Goal: Task Accomplishment & Management: Complete application form

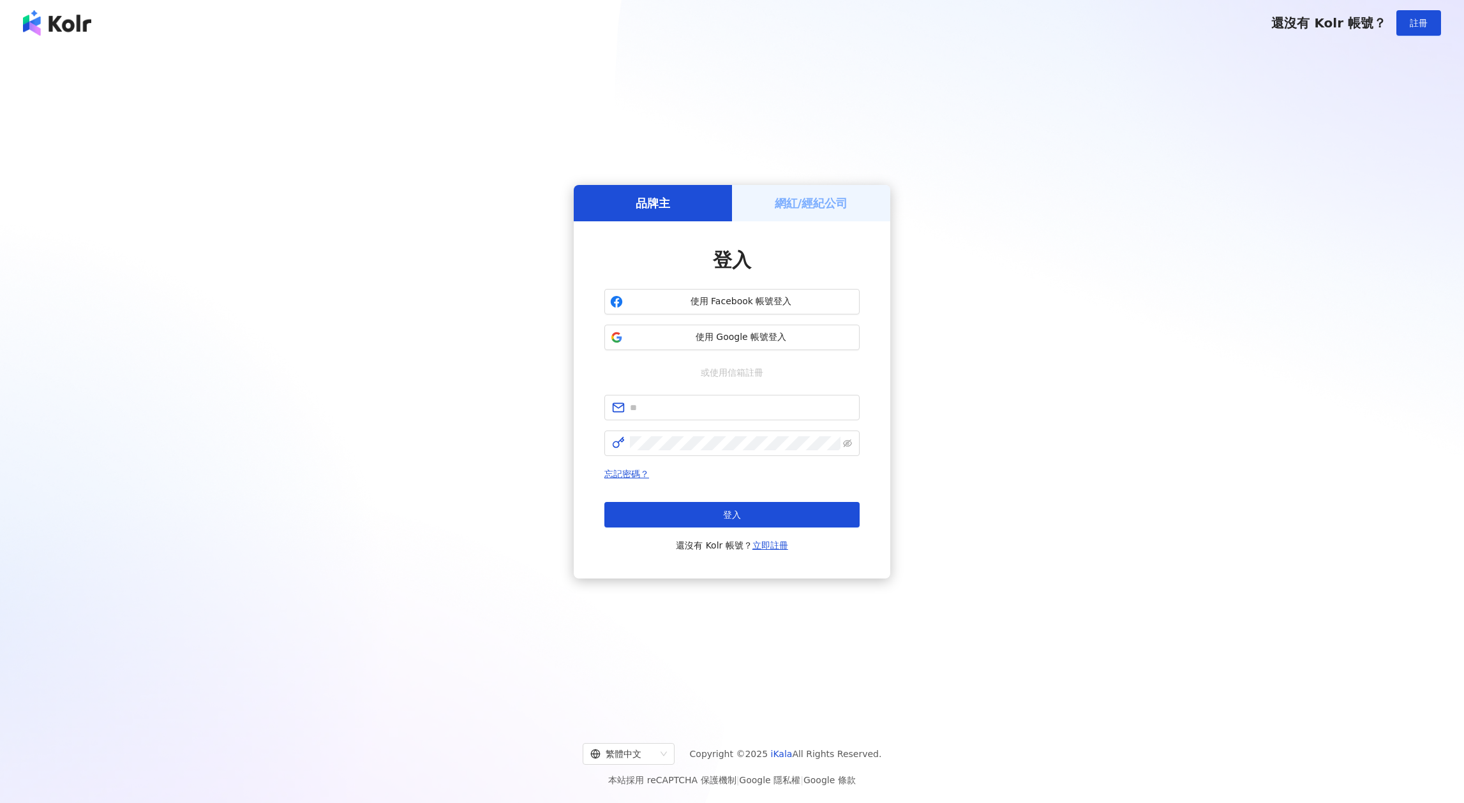
click at [781, 209] on h5 "網紅/經紀公司" at bounding box center [811, 203] width 73 height 16
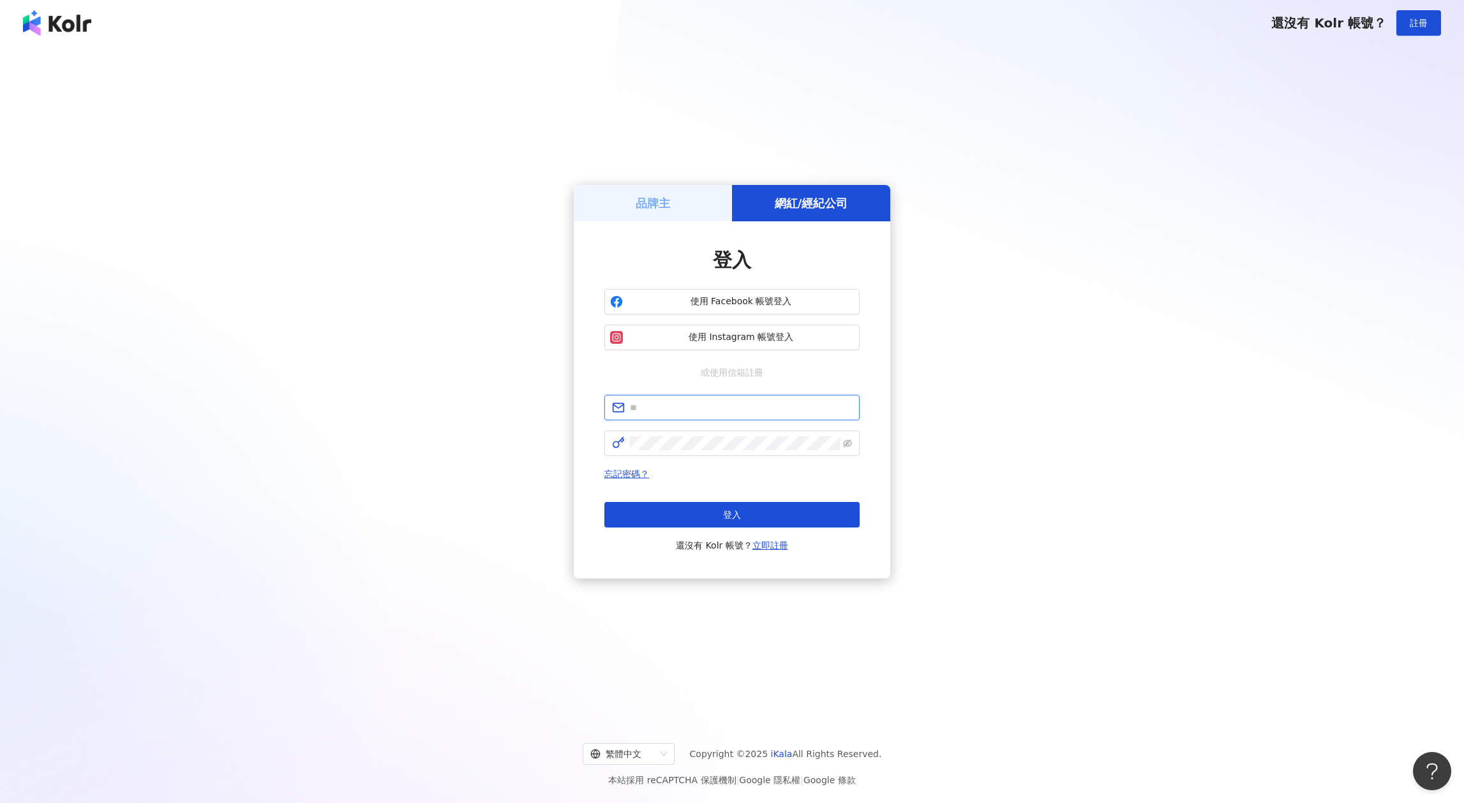
click at [713, 409] on input "text" at bounding box center [741, 408] width 222 height 14
type input "**********"
click button "登入" at bounding box center [731, 515] width 255 height 26
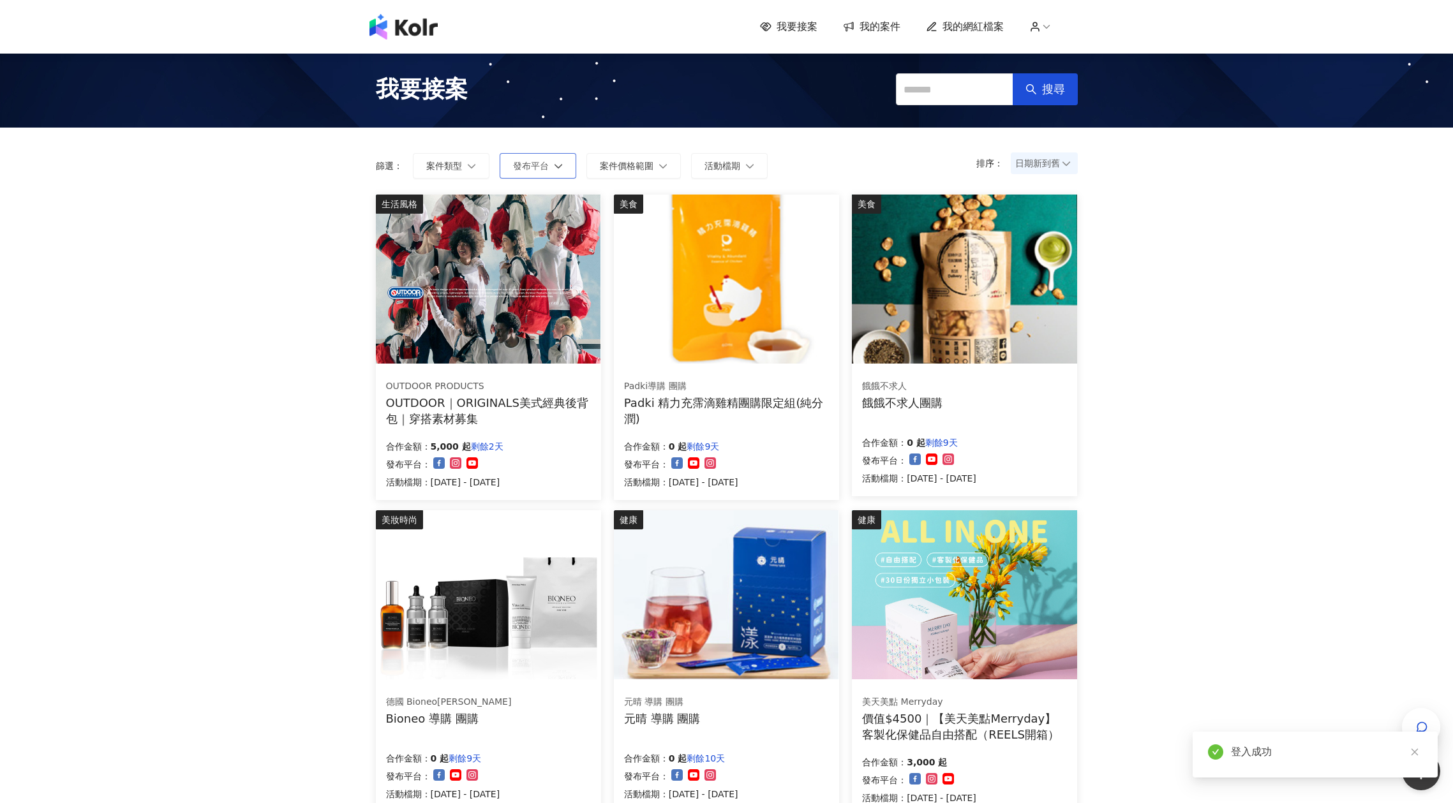
click at [529, 168] on span "發布平台" at bounding box center [531, 166] width 36 height 10
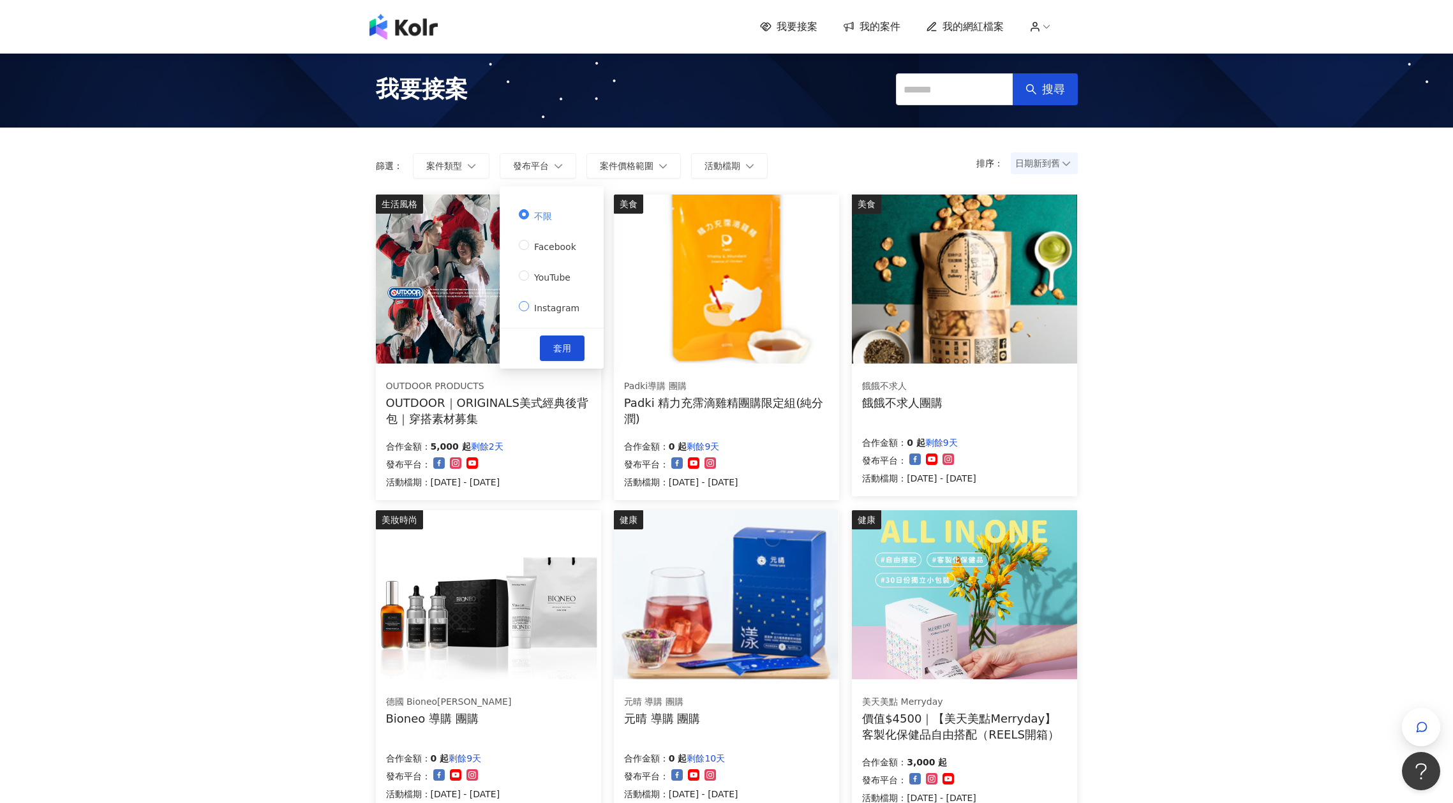
click at [556, 299] on label "Instagram" at bounding box center [552, 306] width 66 height 18
click at [565, 350] on span "套用" at bounding box center [562, 348] width 18 height 10
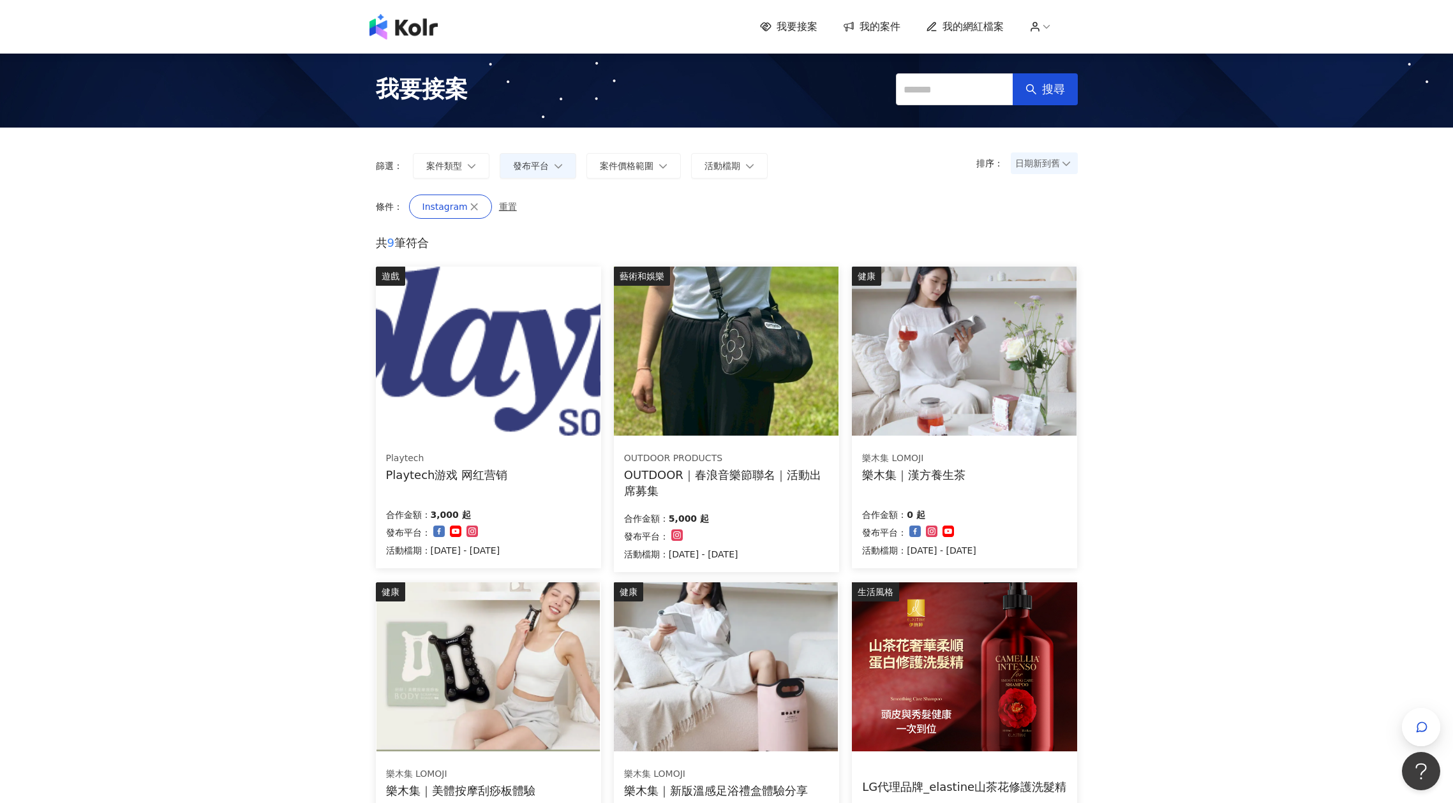
click at [459, 361] on img at bounding box center [488, 351] width 225 height 169
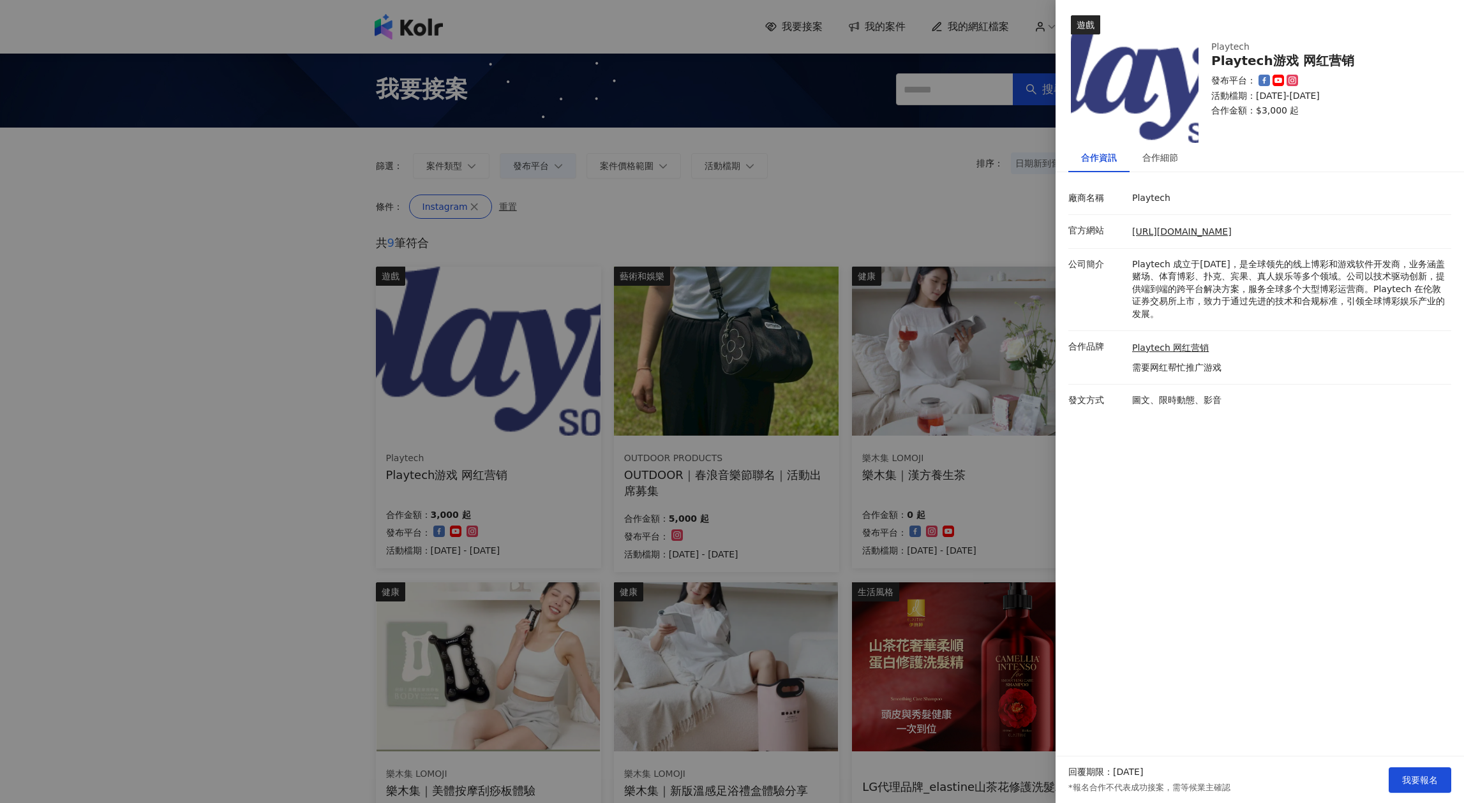
click at [936, 291] on div at bounding box center [732, 401] width 1464 height 803
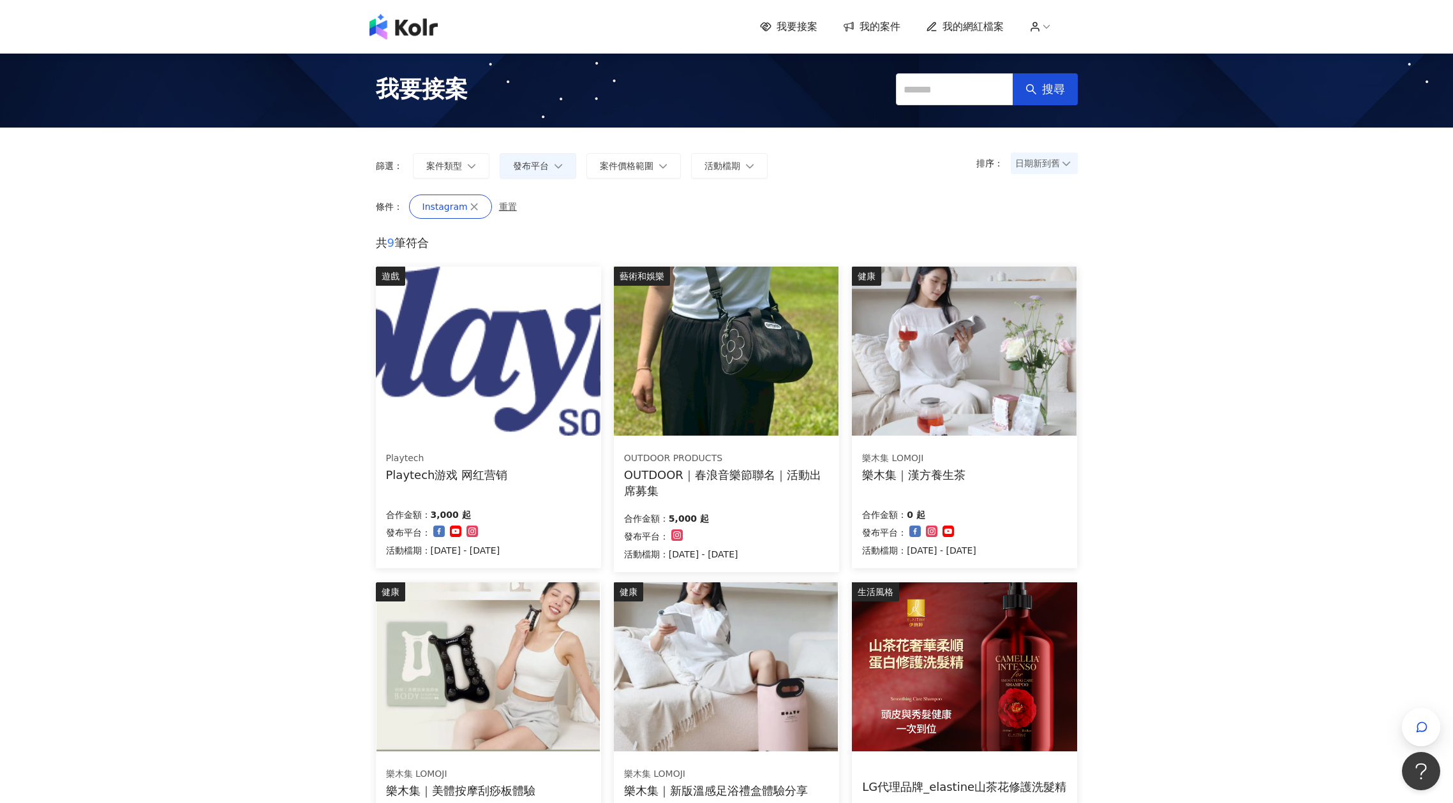
click at [800, 398] on img at bounding box center [726, 351] width 225 height 169
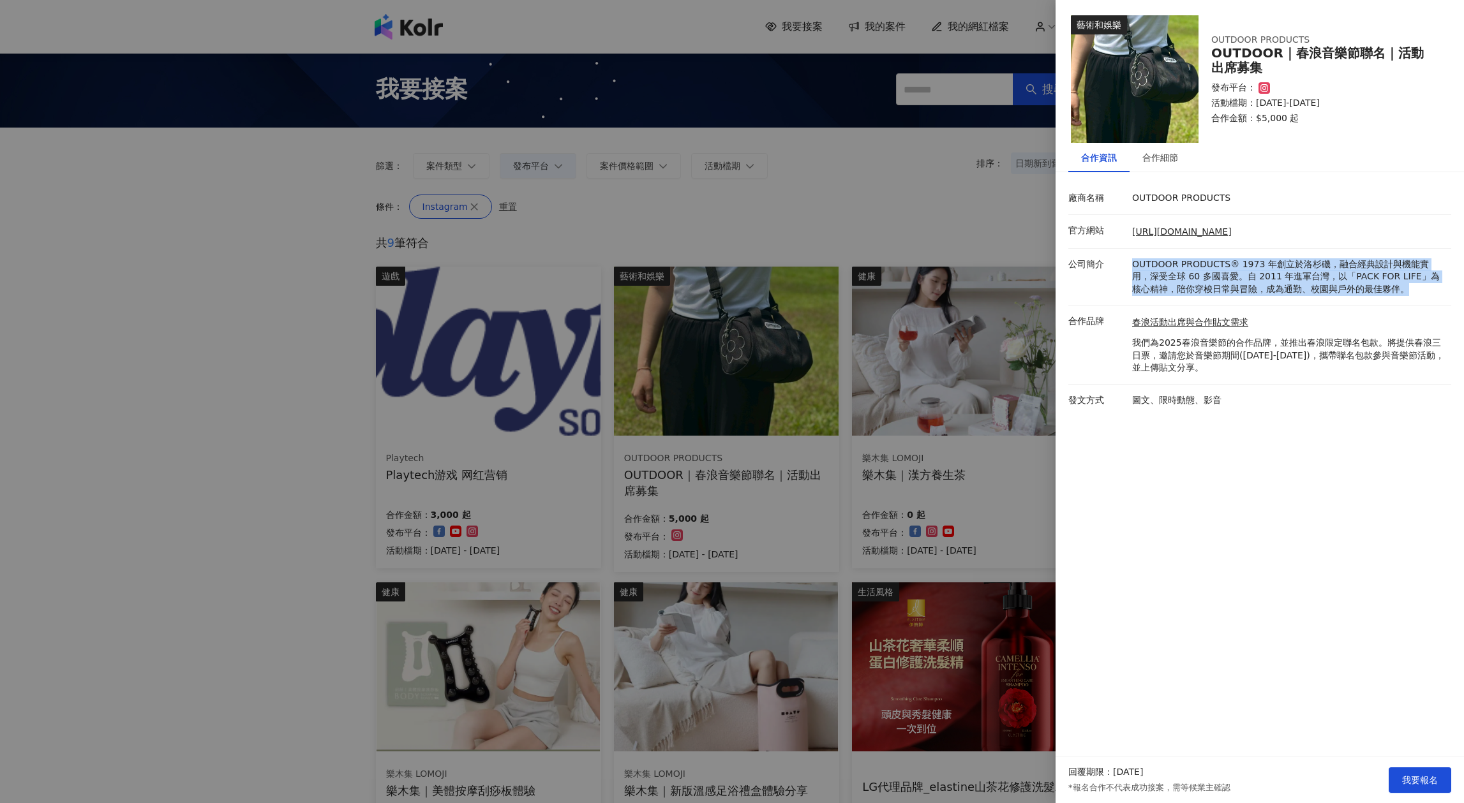
drag, startPoint x: 1123, startPoint y: 267, endPoint x: 1459, endPoint y: 295, distance: 337.4
click at [1459, 295] on div "廠商名稱 OUTDOOR PRODUCTS 官方網站 https://www.outdoorproducts.tw/ 公司簡介 OUTDOOR PRODUCT…" at bounding box center [1259, 299] width 408 height 234
drag, startPoint x: 1128, startPoint y: 348, endPoint x: 1378, endPoint y: 366, distance: 250.8
click at [1378, 366] on div "合作品牌 春浪活動出席與合作貼文需求 我們為2025春浪音樂節的合作品牌，並推出春浪限定聯名包款。將提供春浪三日票，邀請您於音樂節期間(2025/10/31-…" at bounding box center [1256, 344] width 383 height 59
click at [1378, 366] on p "我們為2025春浪音樂節的合作品牌，並推出春浪限定聯名包款。將提供春浪三日票，邀請您於音樂節期間(2025/10/31-2025/11/02)，攜帶聯名包款參…" at bounding box center [1288, 356] width 313 height 38
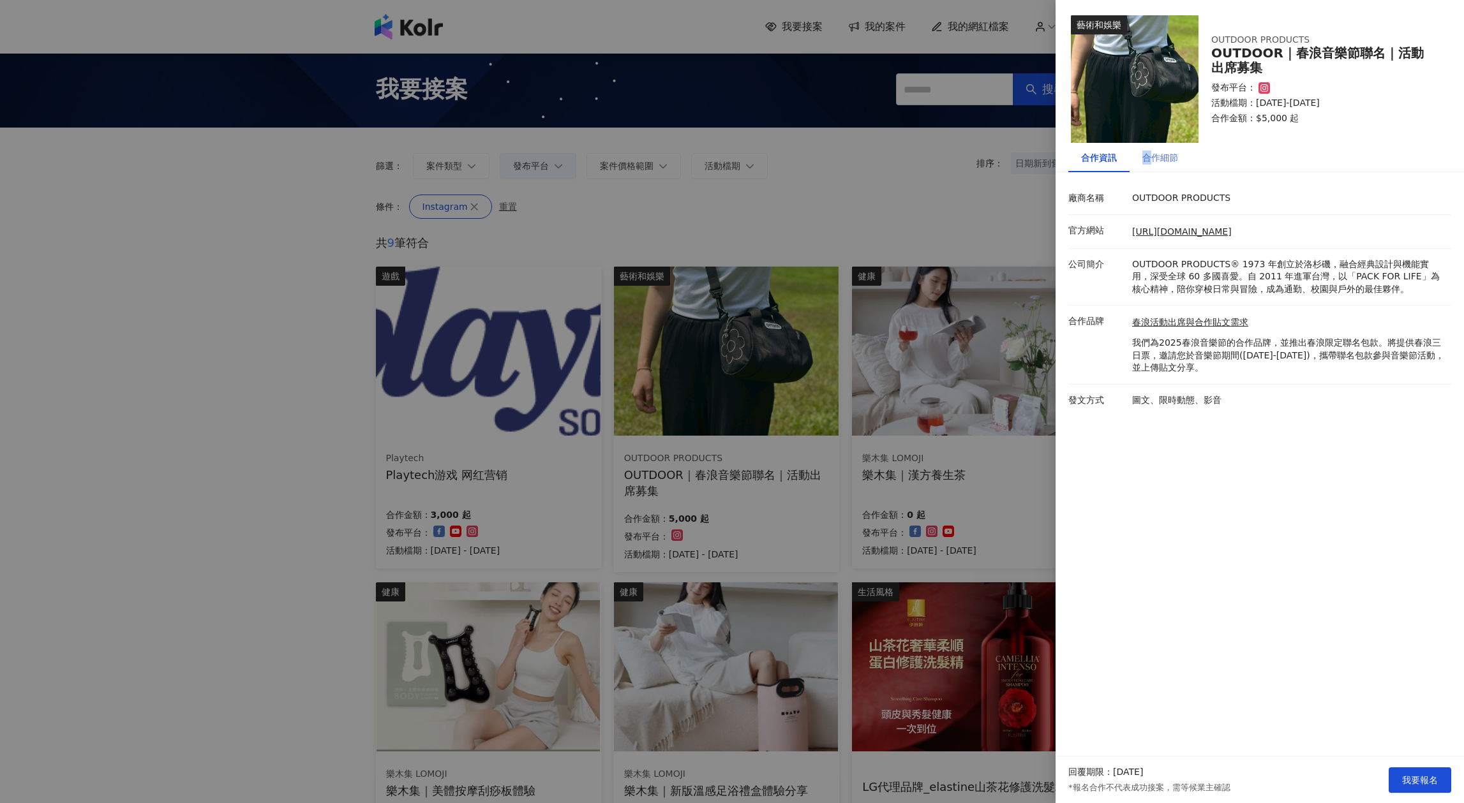
click at [1147, 148] on div "合作細節" at bounding box center [1159, 157] width 61 height 29
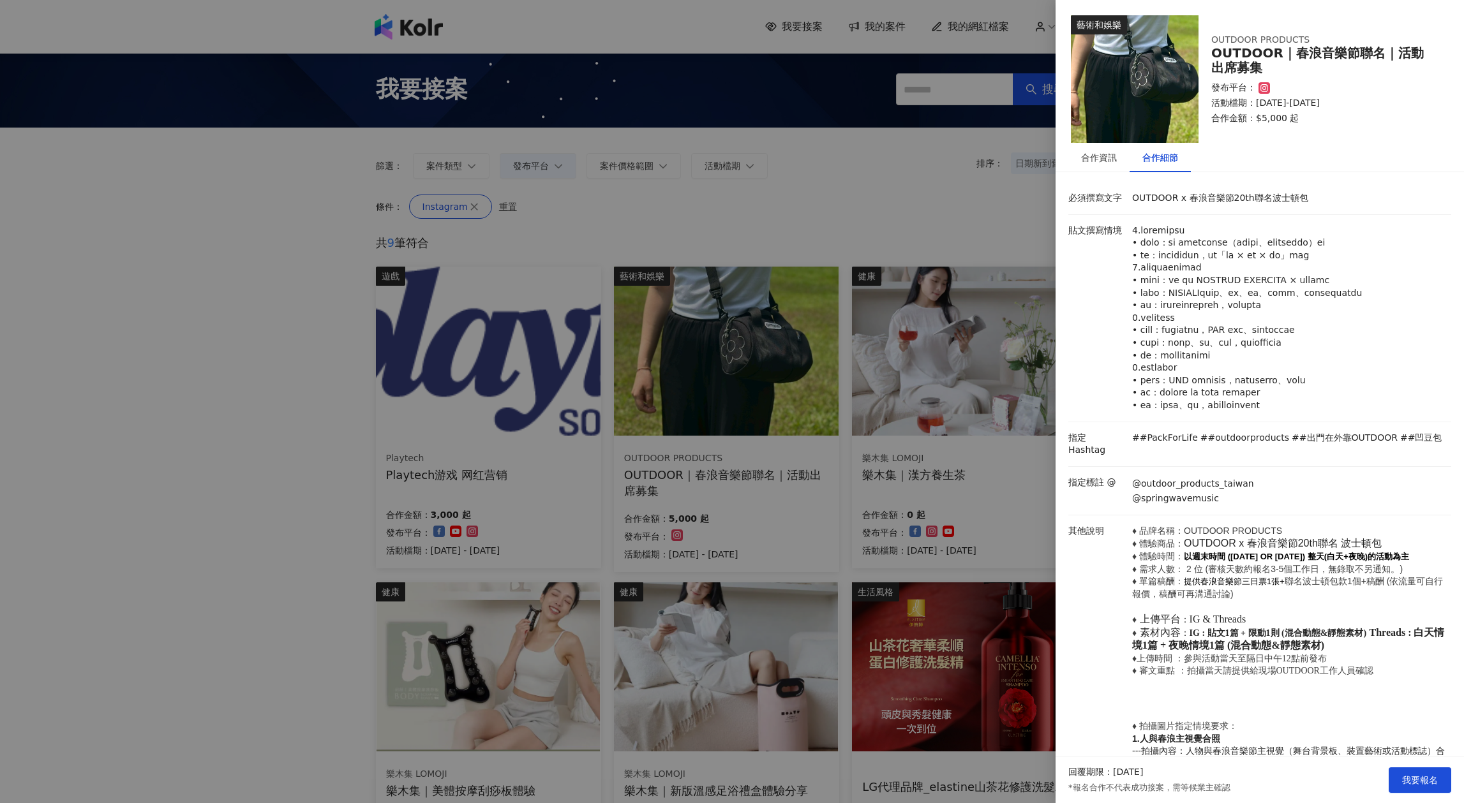
click at [740, 525] on div at bounding box center [732, 401] width 1464 height 803
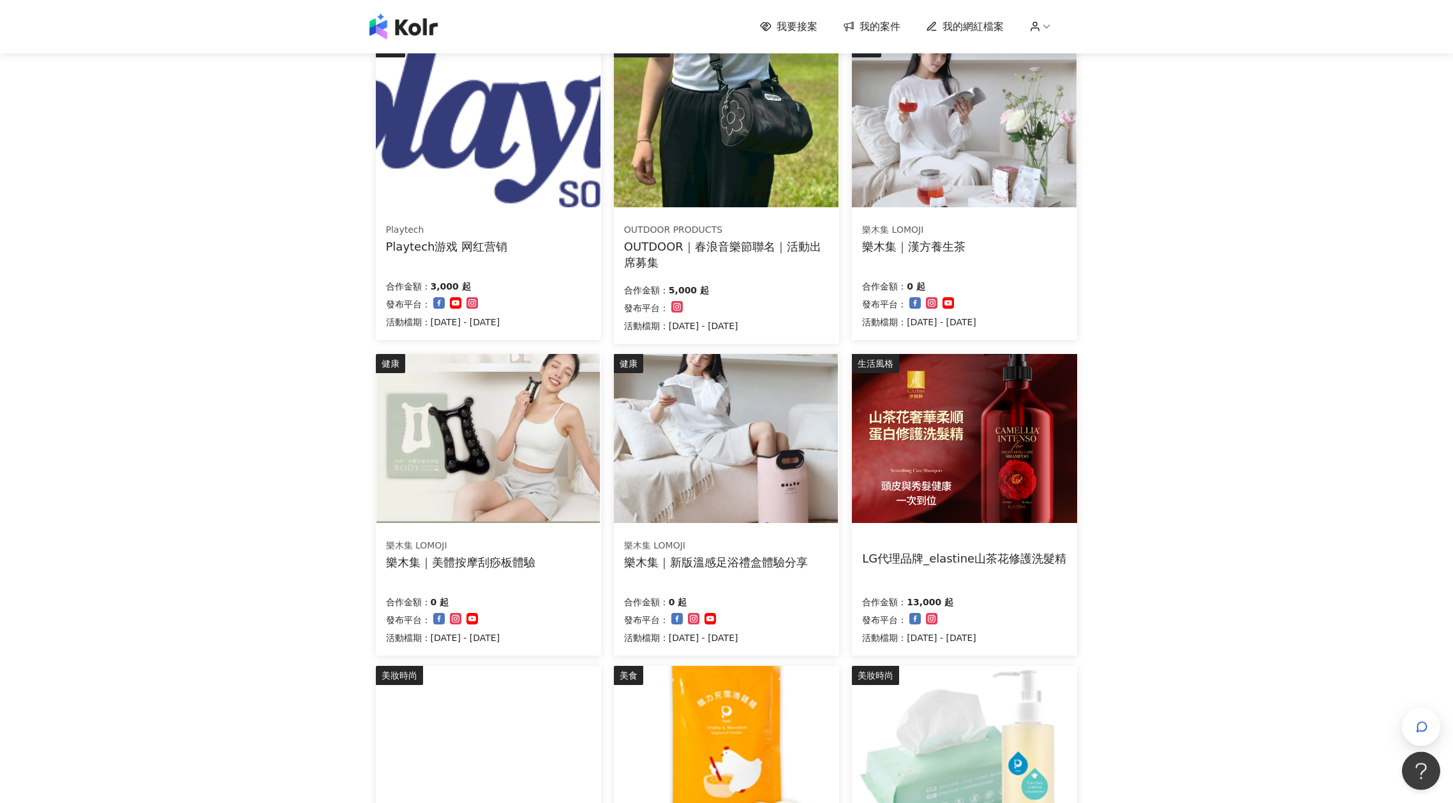
scroll to position [345, 0]
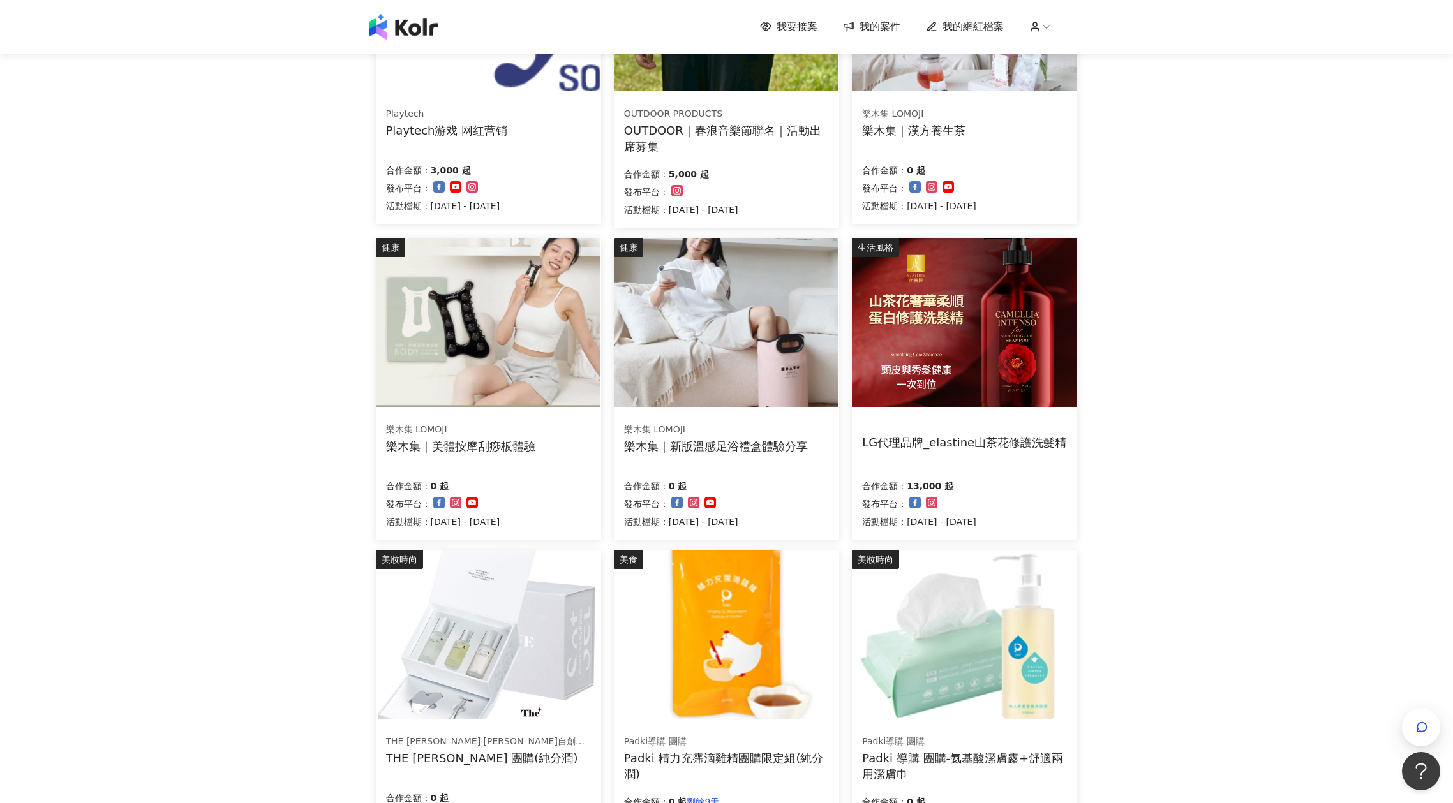
click at [932, 370] on img at bounding box center [964, 322] width 225 height 169
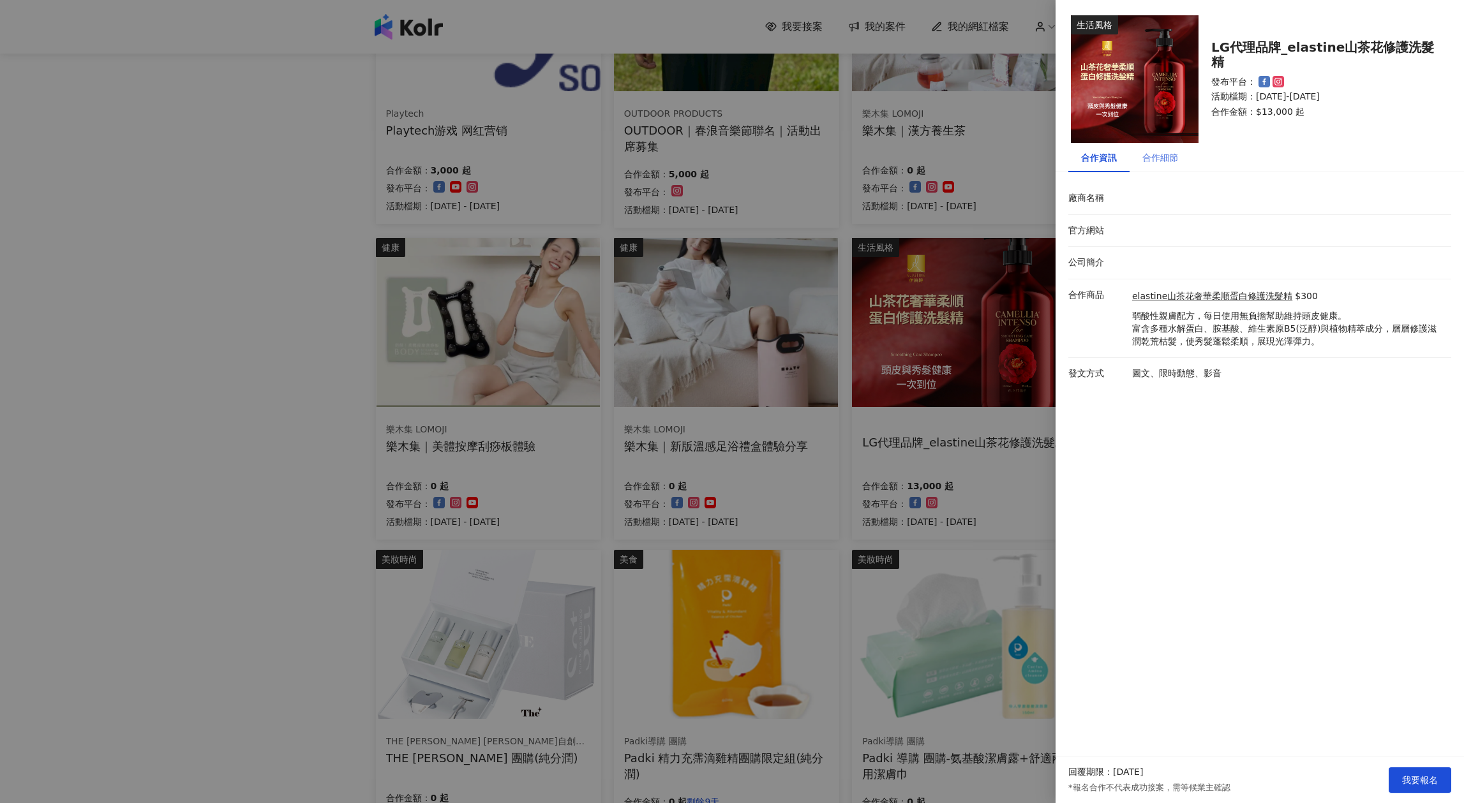
click at [1142, 162] on div "合作細節" at bounding box center [1159, 157] width 61 height 29
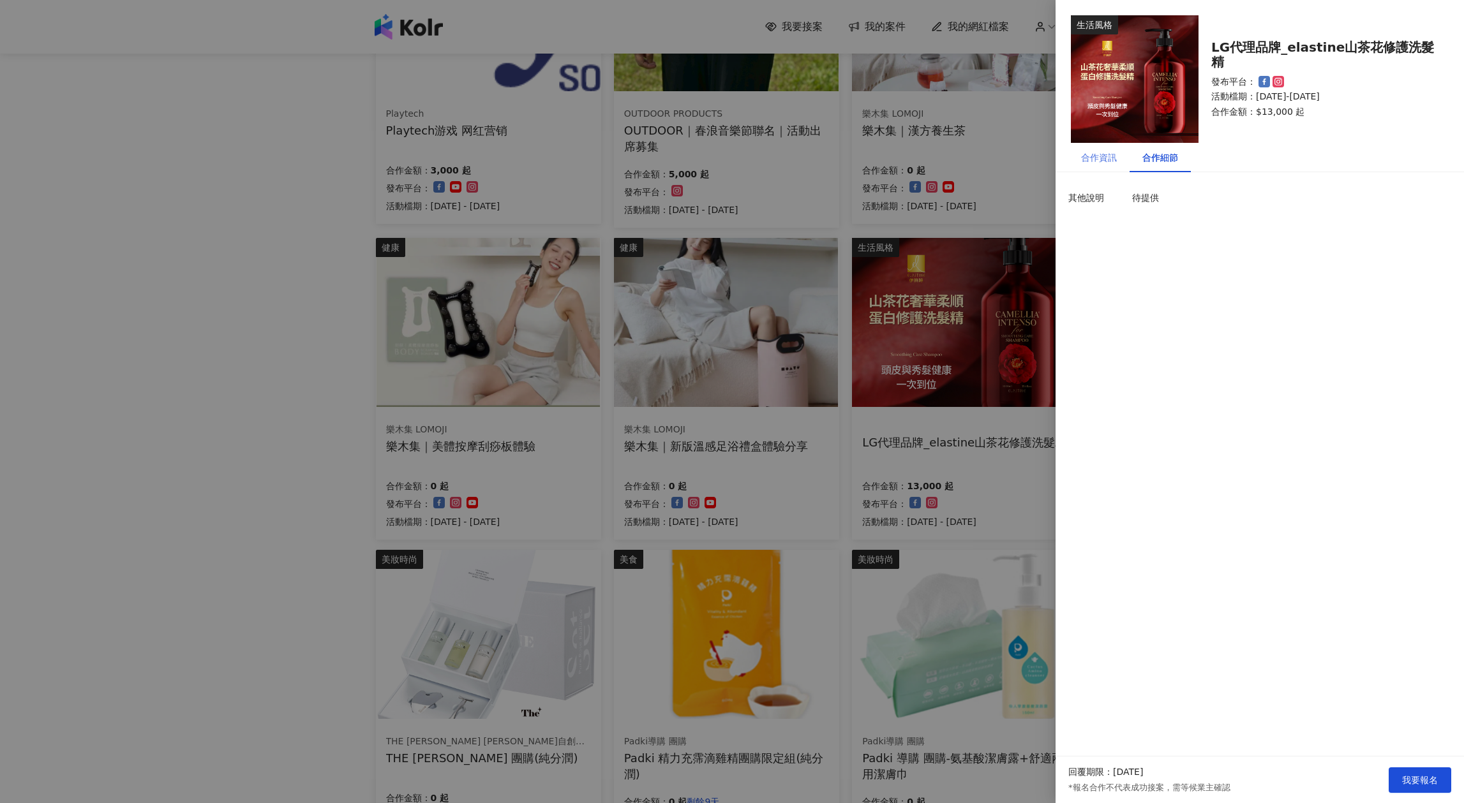
click at [1121, 160] on div "合作資訊" at bounding box center [1098, 157] width 61 height 29
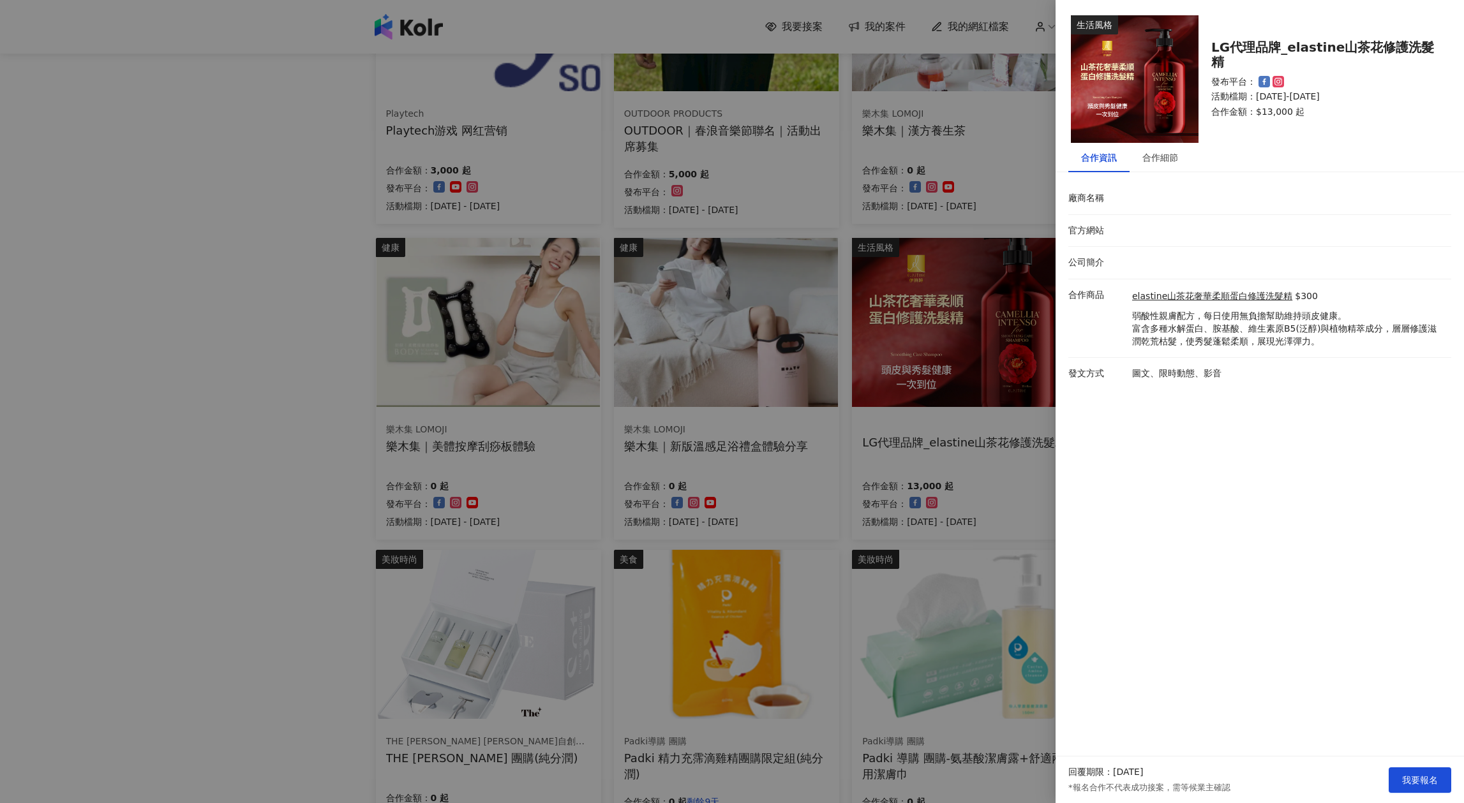
click at [738, 509] on div at bounding box center [732, 401] width 1464 height 803
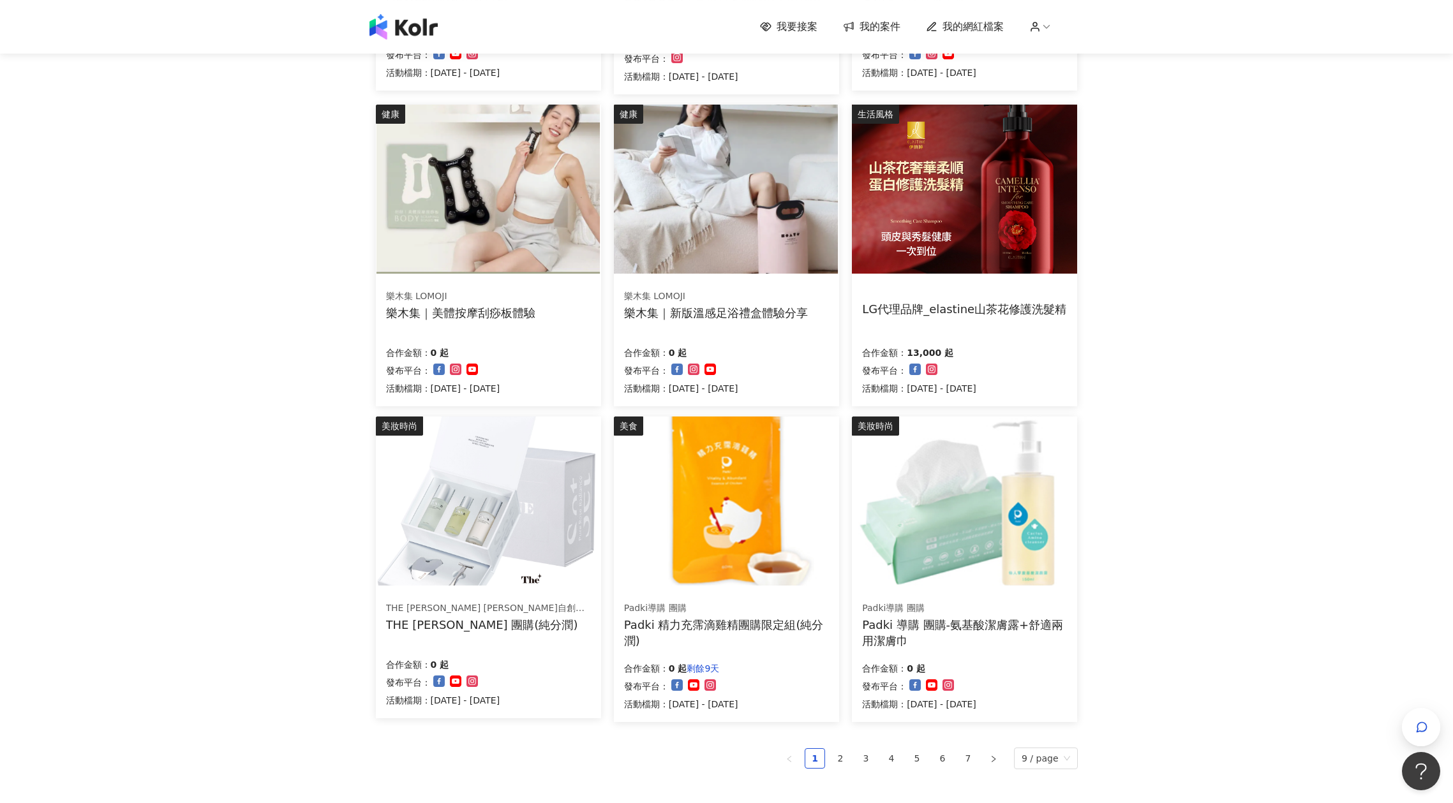
scroll to position [636, 0]
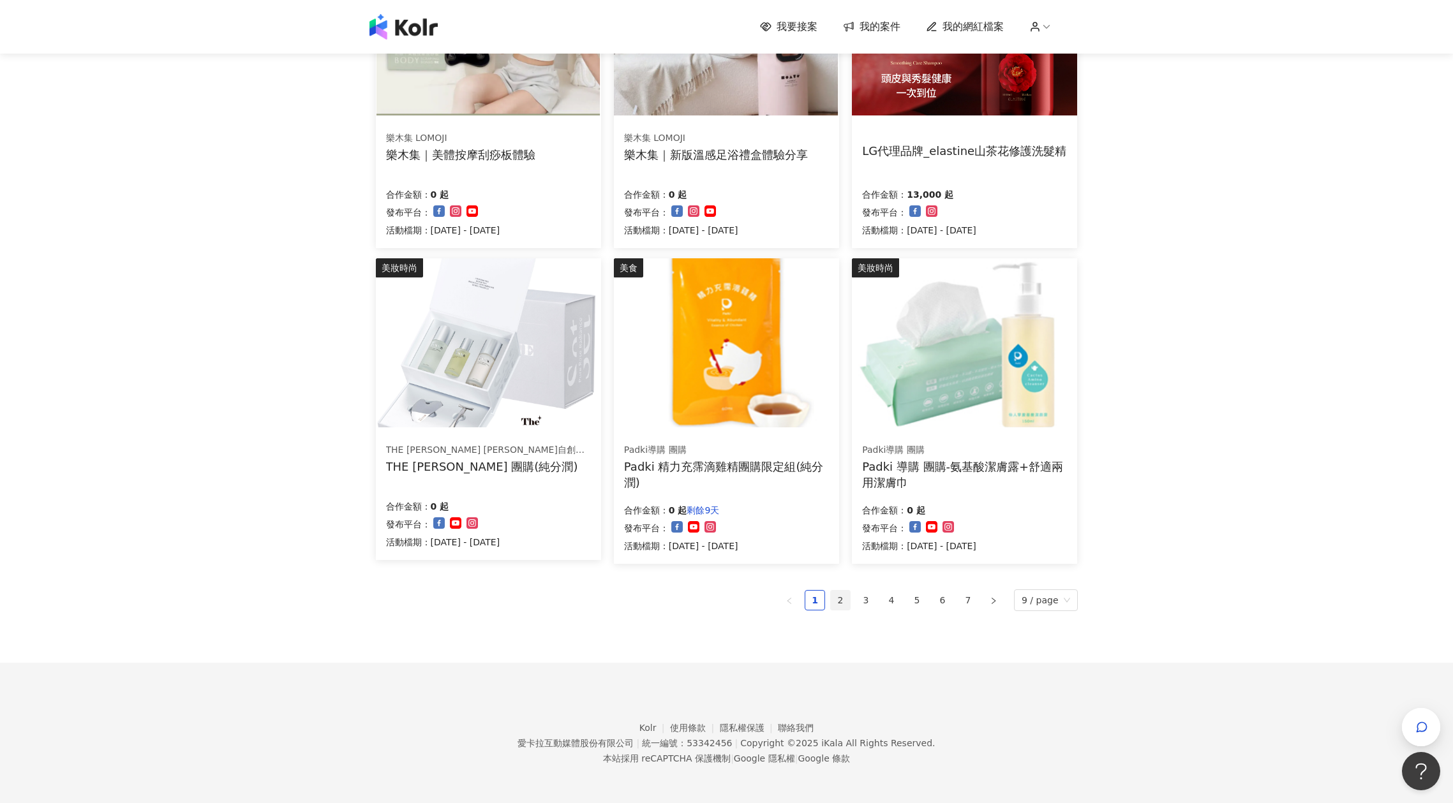
click at [850, 604] on link "2" at bounding box center [840, 600] width 19 height 19
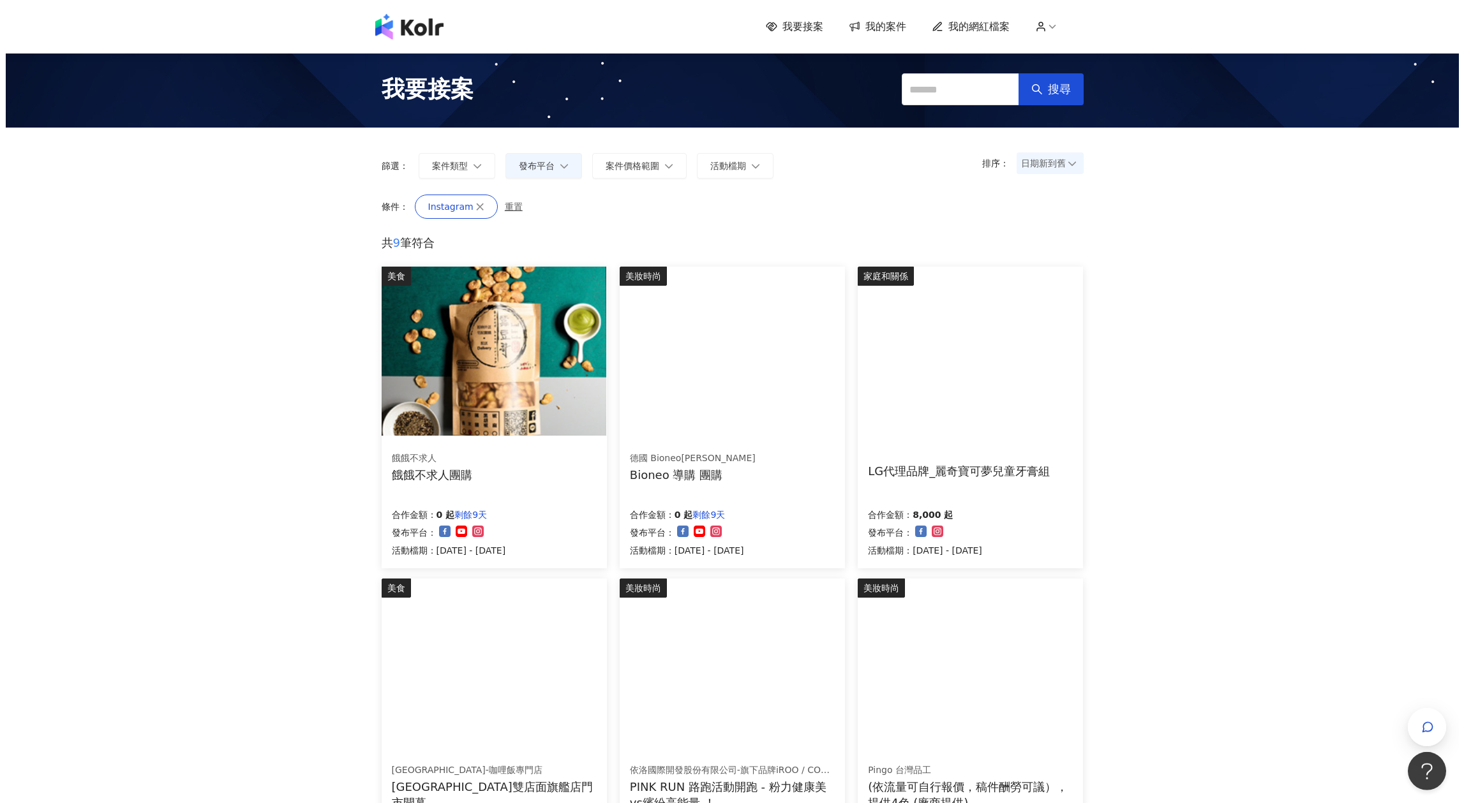
scroll to position [0, 0]
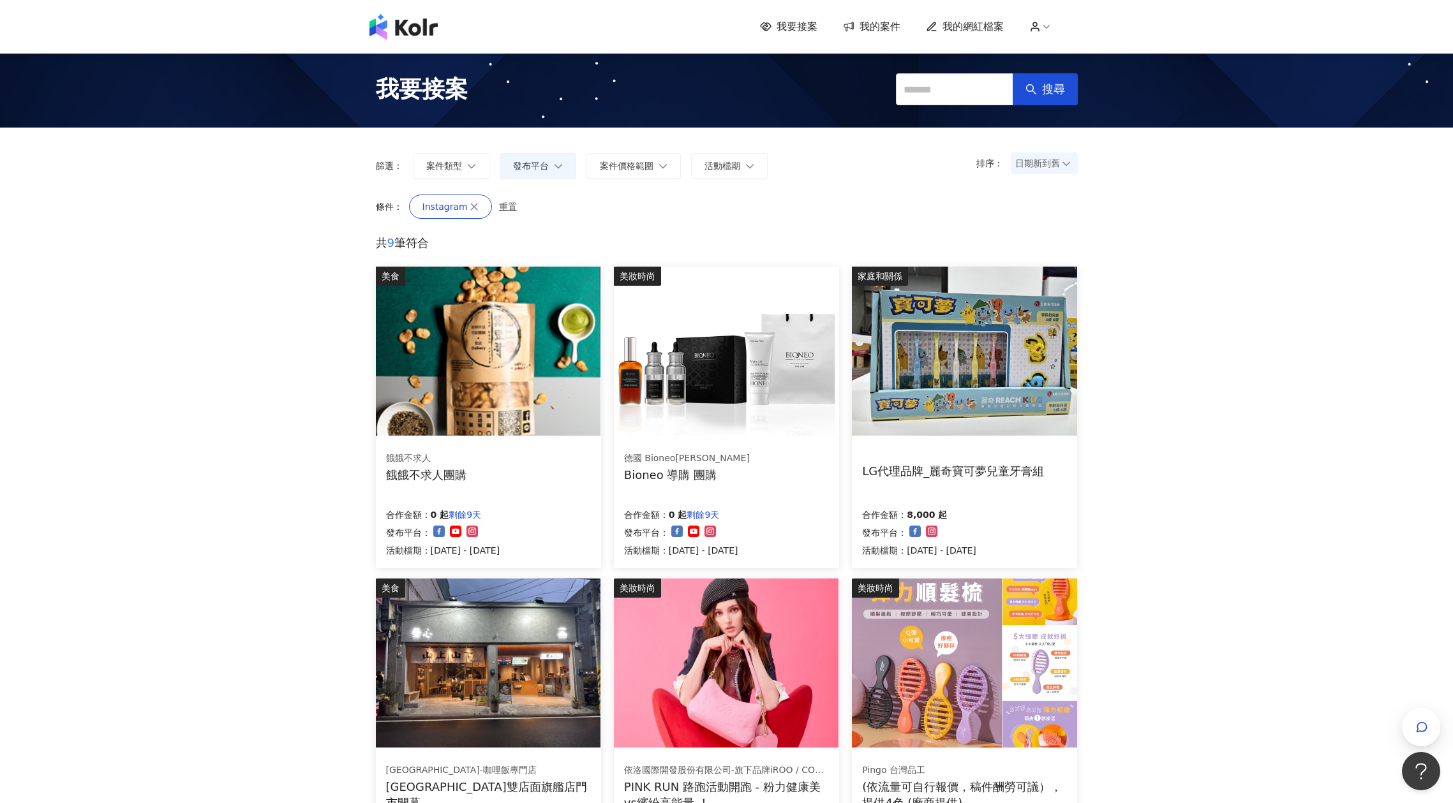
click at [969, 311] on img at bounding box center [964, 351] width 225 height 169
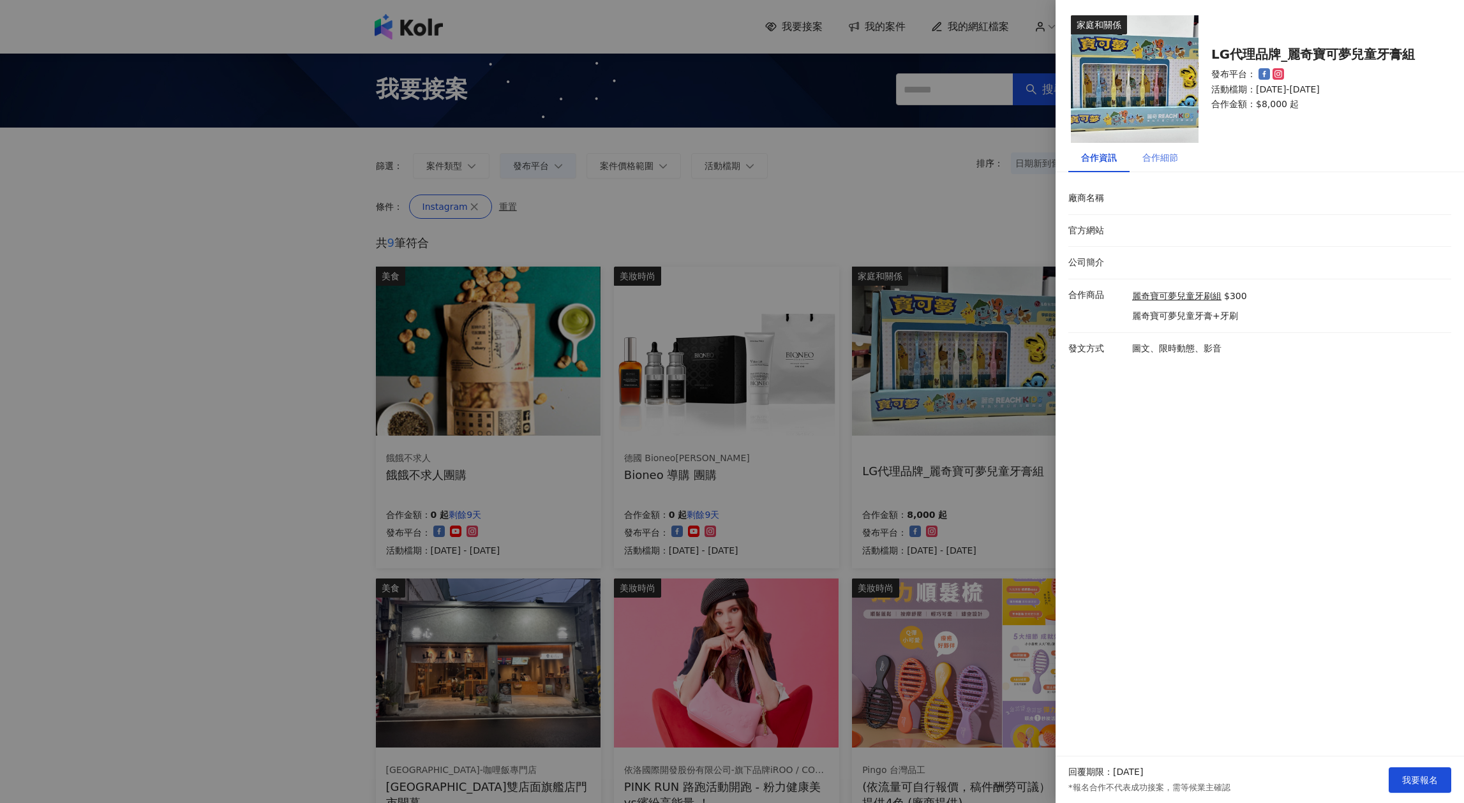
click at [1183, 147] on div "合作細節" at bounding box center [1159, 157] width 61 height 29
click at [1083, 162] on div "合作資訊" at bounding box center [1099, 158] width 36 height 14
click at [958, 219] on div at bounding box center [732, 401] width 1464 height 803
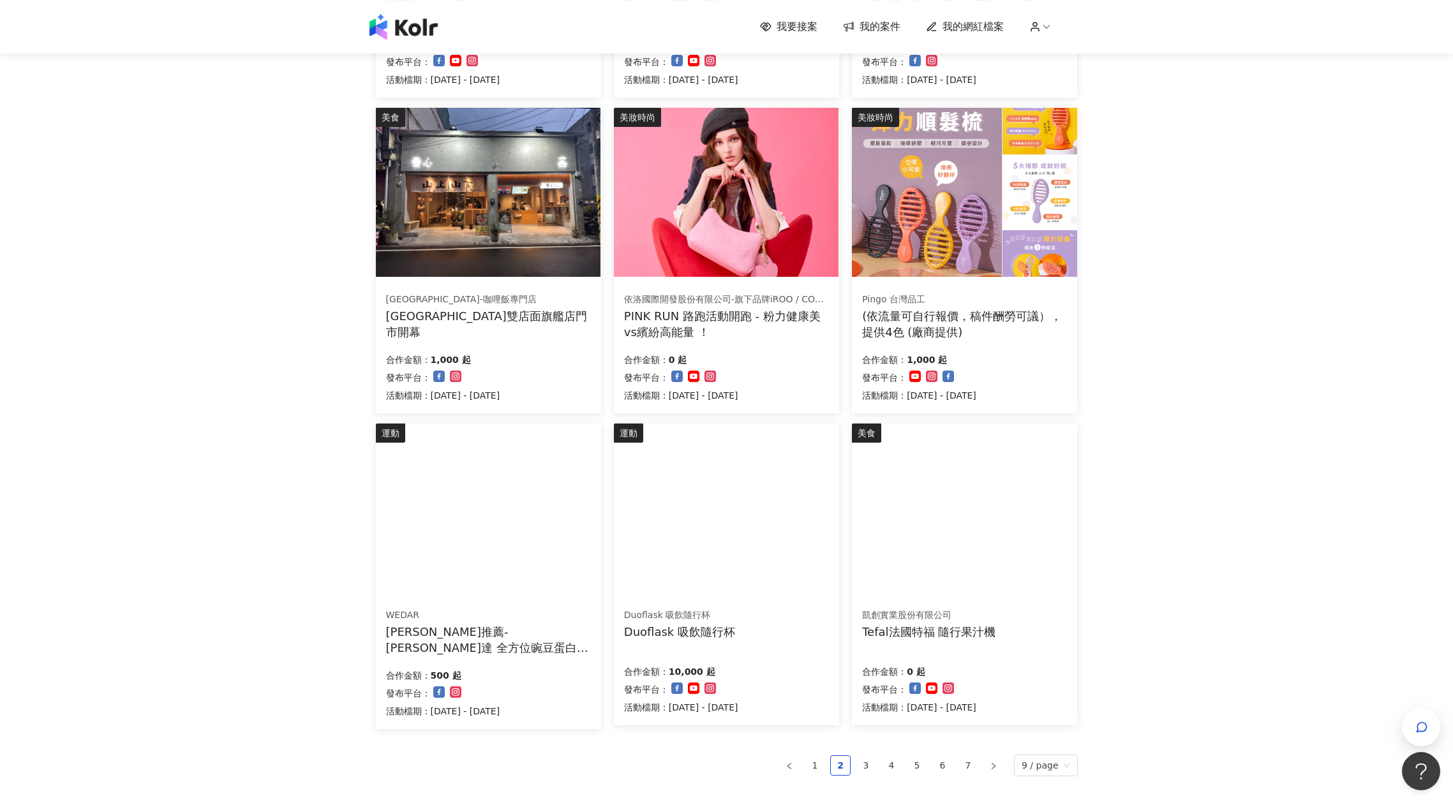
scroll to position [551, 0]
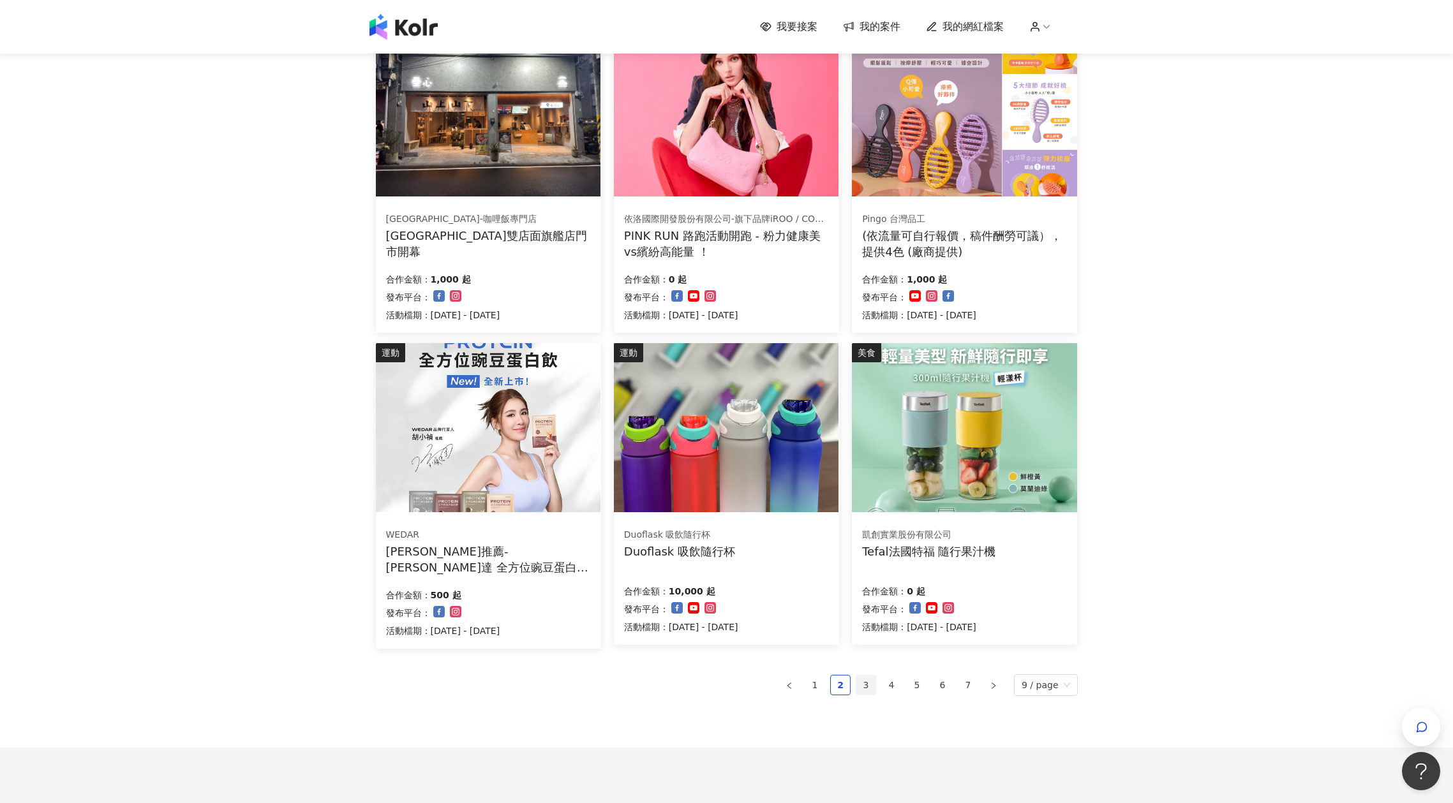
click at [869, 689] on link "3" at bounding box center [865, 685] width 19 height 19
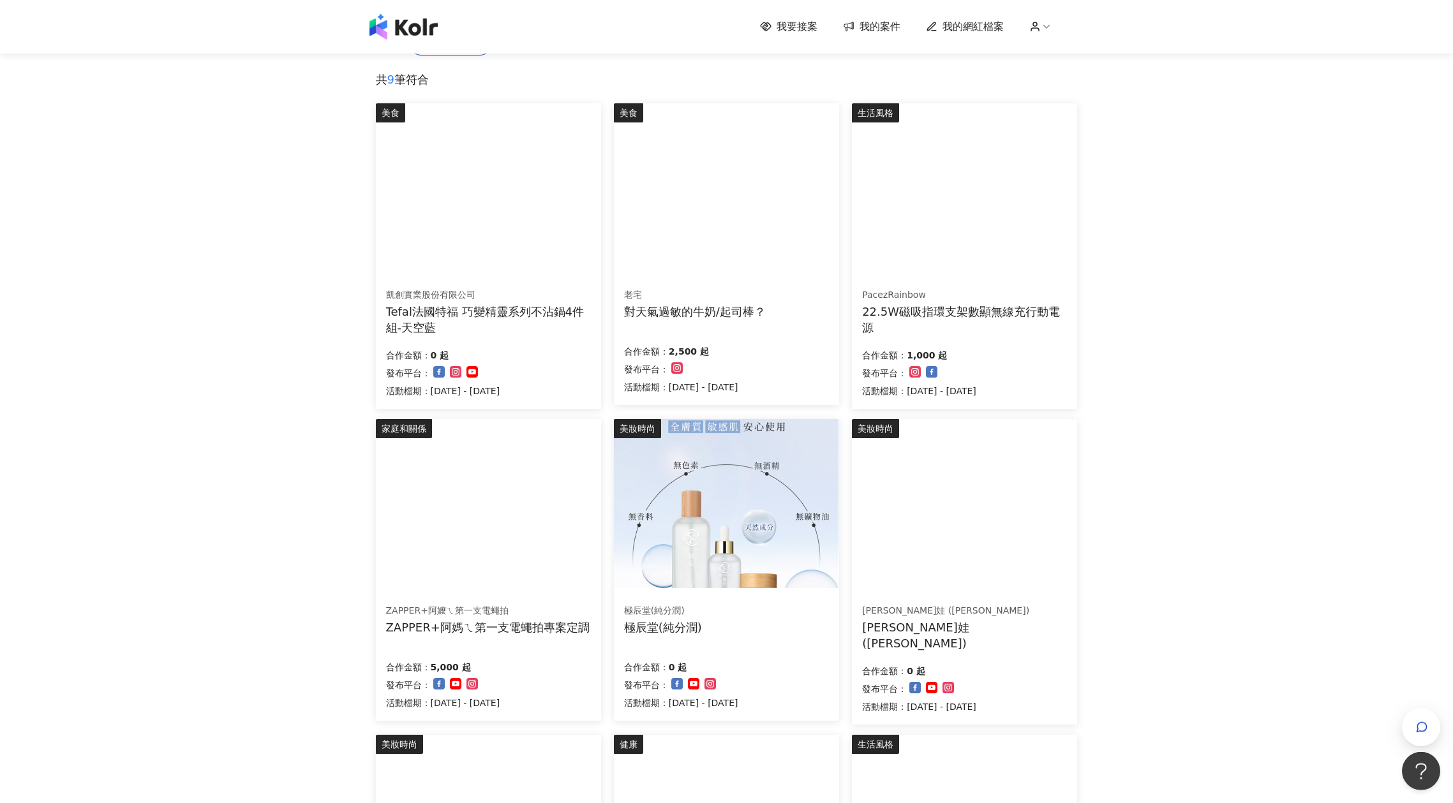
scroll to position [482, 0]
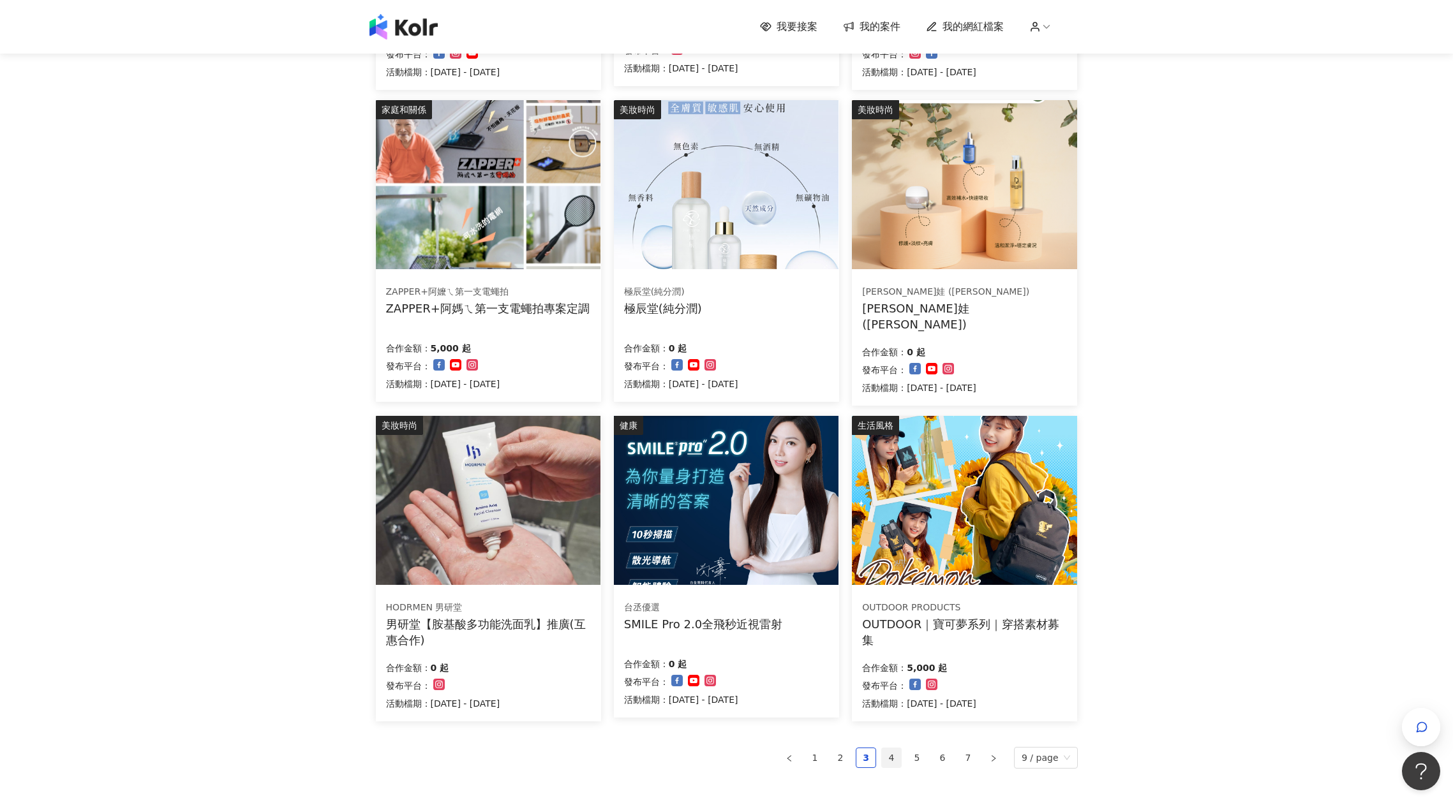
click at [886, 757] on link "4" at bounding box center [891, 757] width 19 height 19
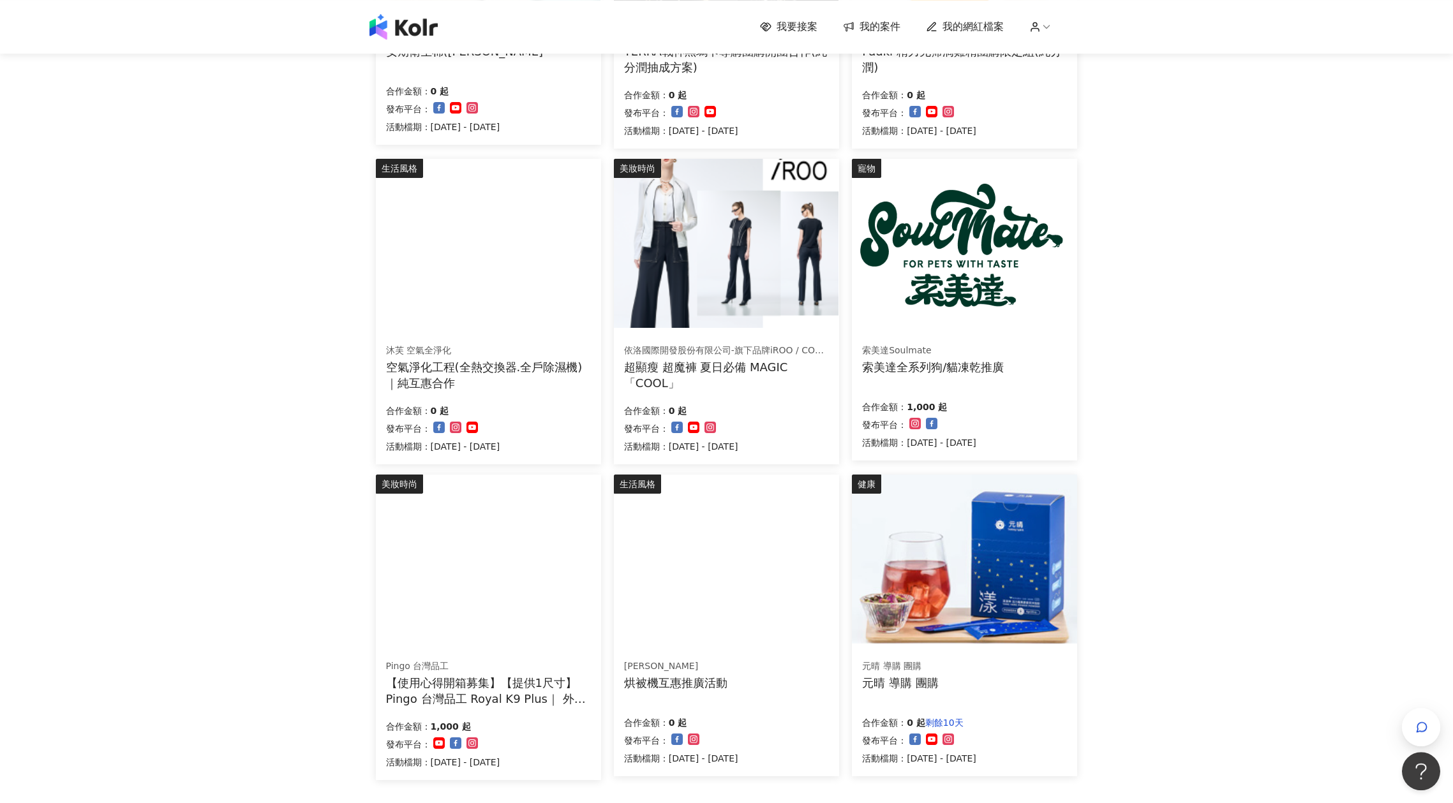
scroll to position [551, 0]
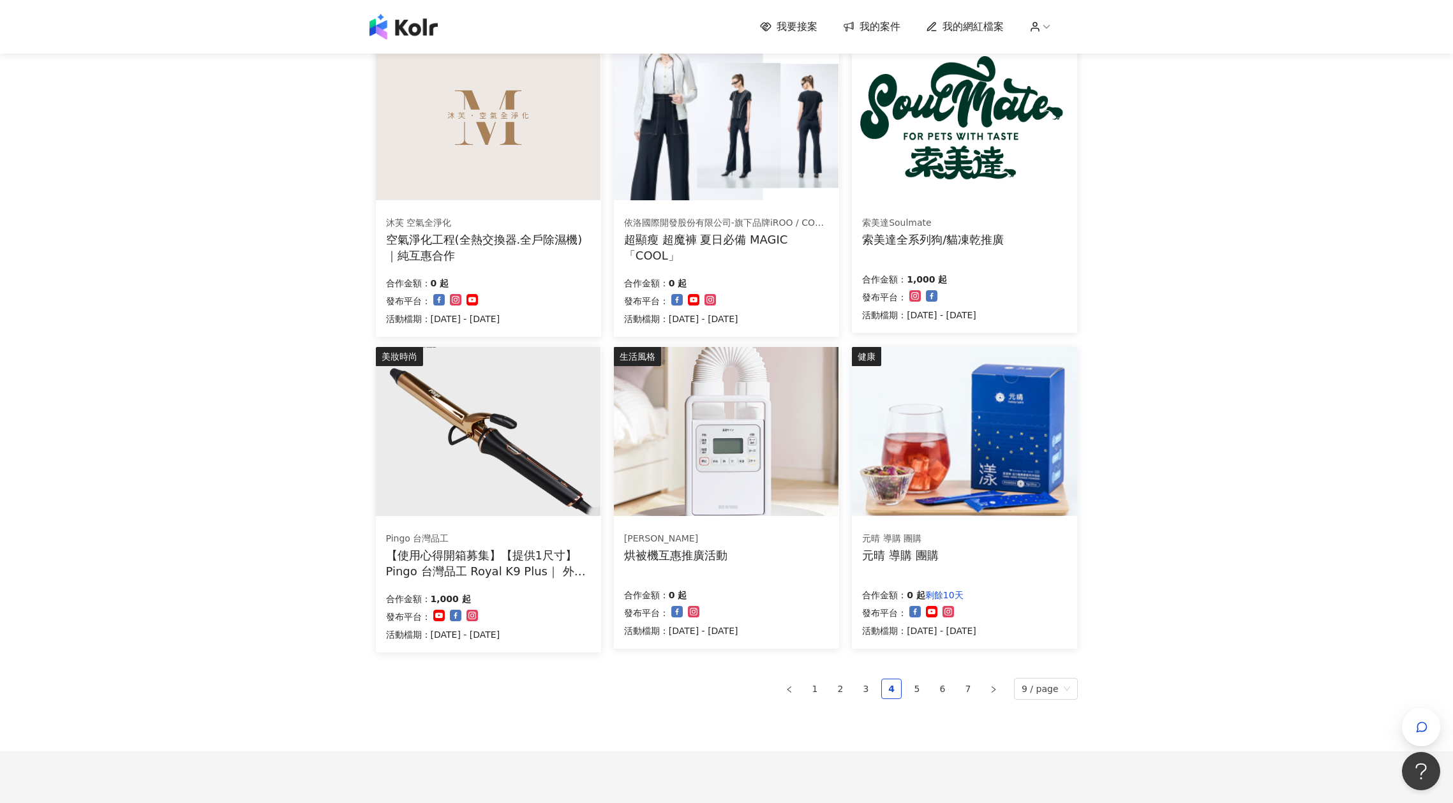
click at [815, 699] on div "生活風格 安期衛生棉(純分潤) 安期衛生棉(純分潤 合作金額： 0 起 發布平台： 活動檔期：2025/8/12 - 2025/9/30 健康 TERRA戰神…" at bounding box center [727, 233] width 702 height 1036
click at [815, 689] on link "1" at bounding box center [814, 689] width 19 height 19
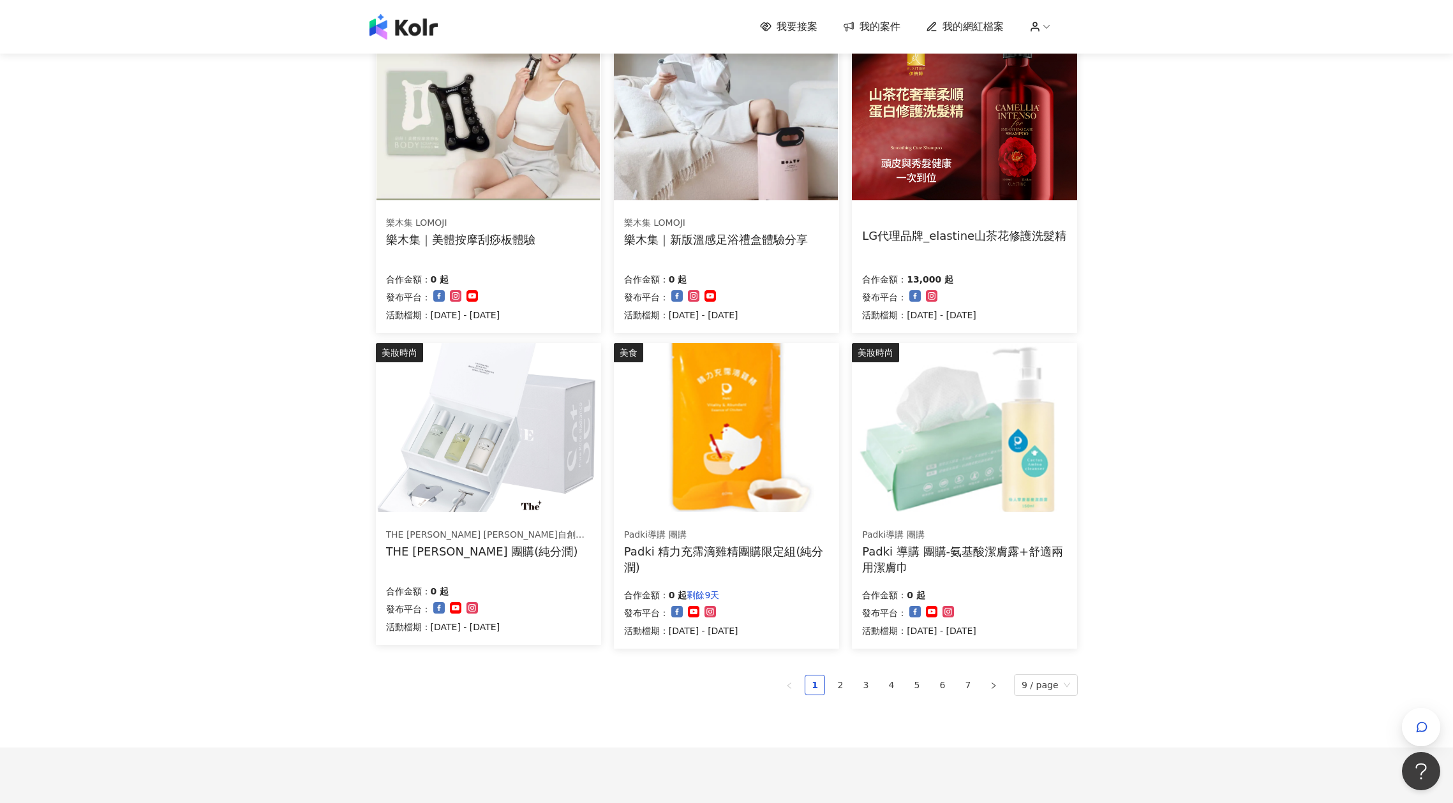
scroll to position [207, 0]
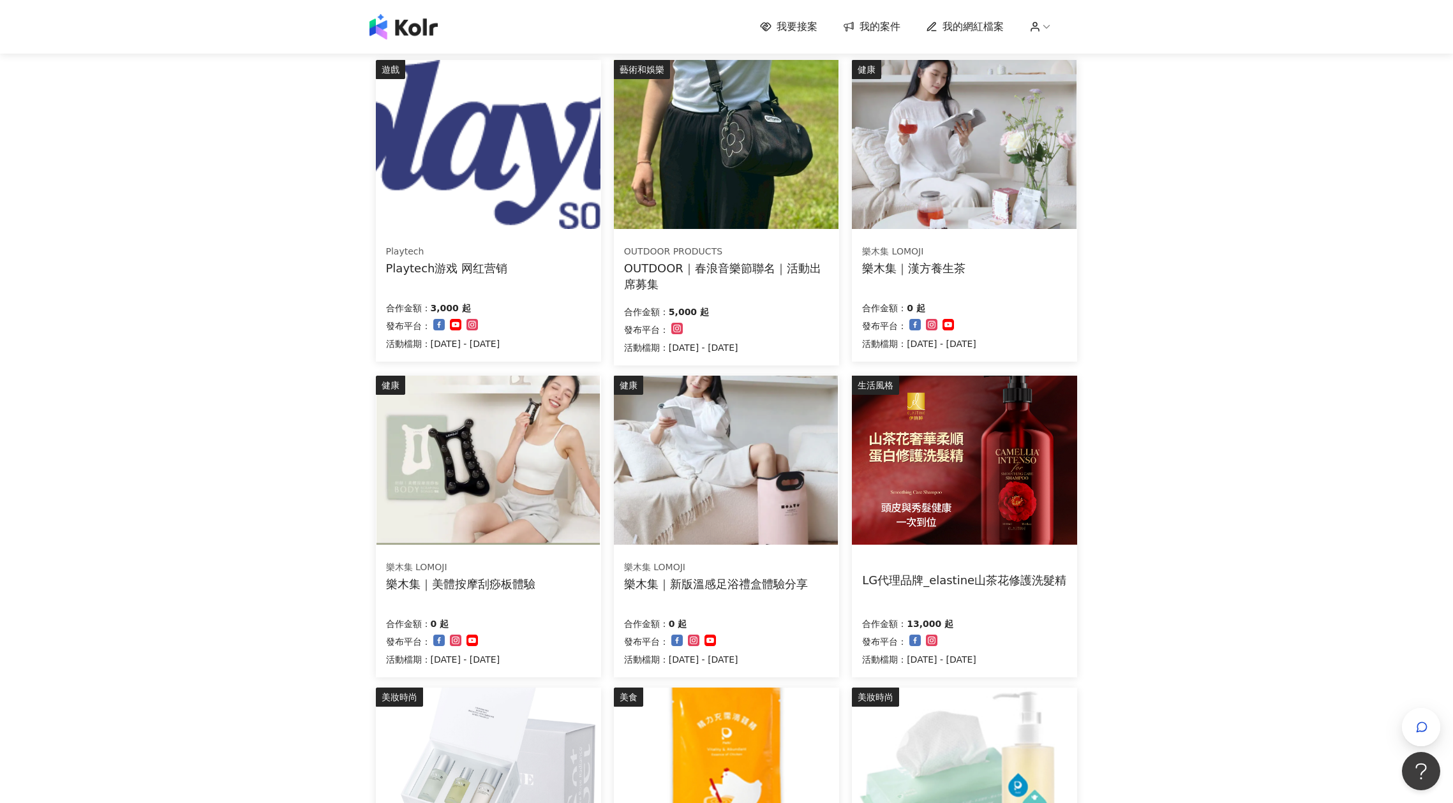
click at [871, 458] on img at bounding box center [964, 460] width 225 height 169
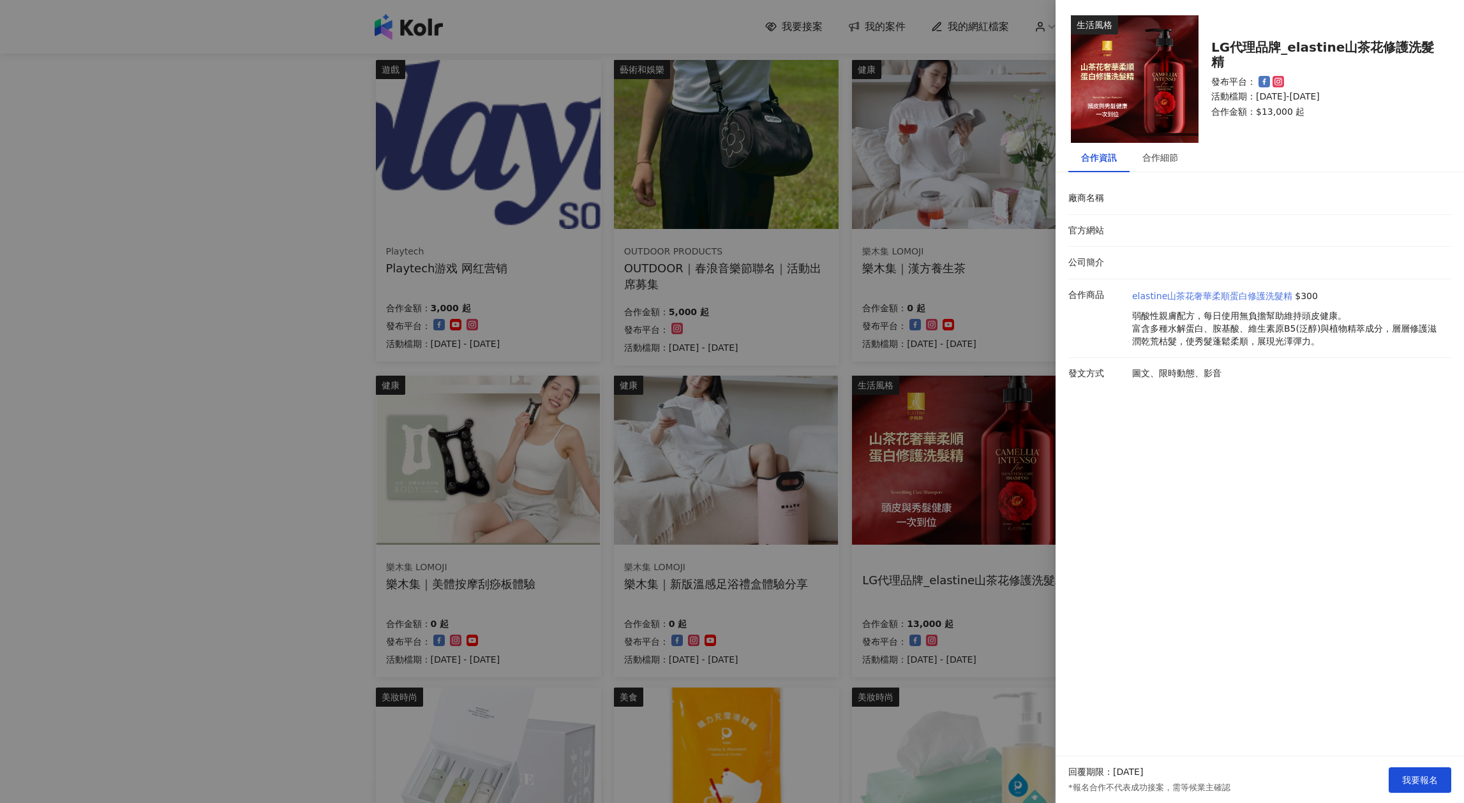
click at [1172, 295] on link "elastine山茶花奢華柔順蛋白修護洗髮精" at bounding box center [1212, 296] width 160 height 13
drag, startPoint x: 1287, startPoint y: 49, endPoint x: 1434, endPoint y: 56, distance: 146.9
click at [1434, 56] on div "LG代理品牌_elastine山茶花修護洗髮精" at bounding box center [1323, 54] width 225 height 29
click at [1392, 783] on button "我要報名" at bounding box center [1420, 781] width 63 height 26
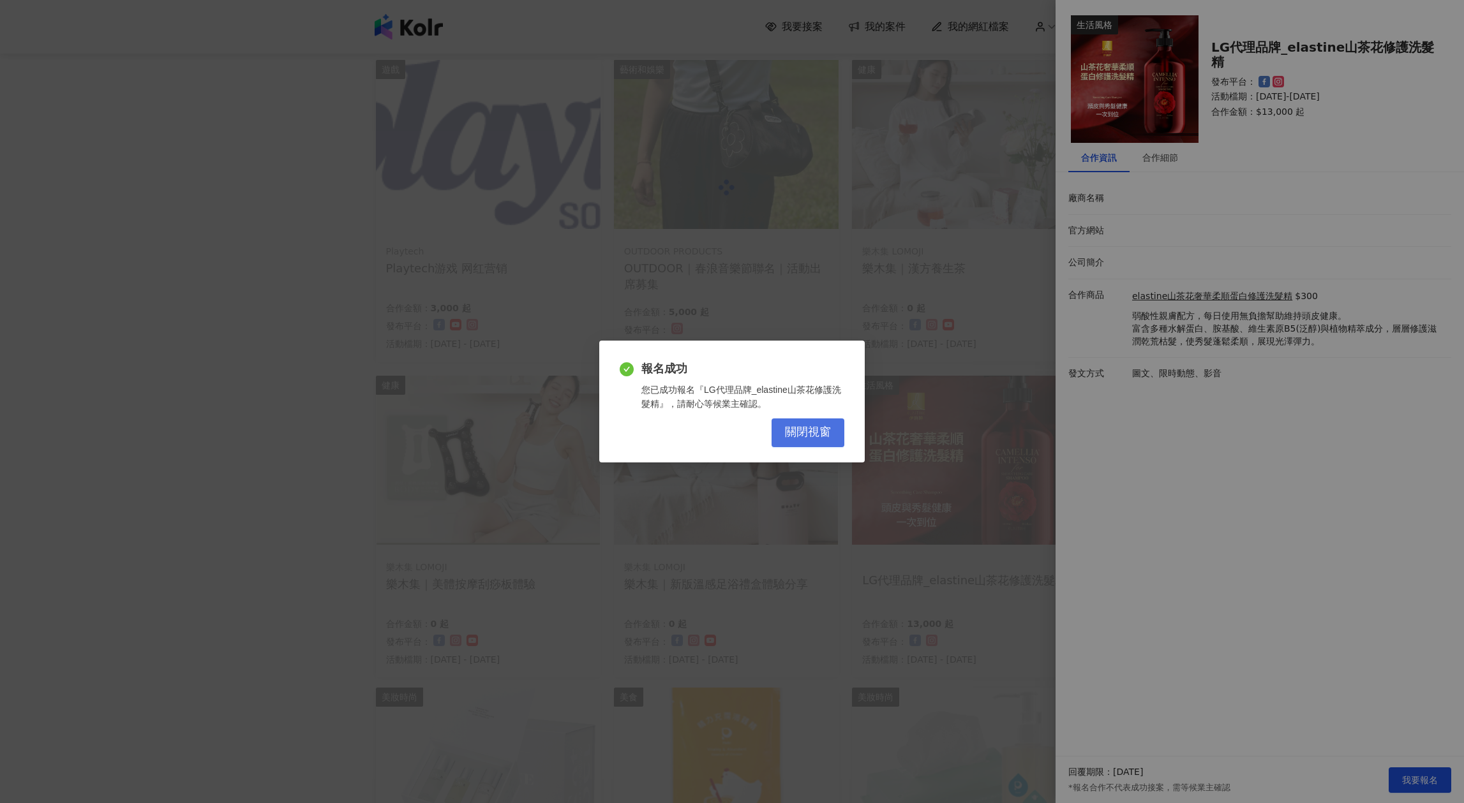
click at [809, 444] on button "關閉視窗" at bounding box center [807, 433] width 73 height 29
